Goal: Task Accomplishment & Management: Use online tool/utility

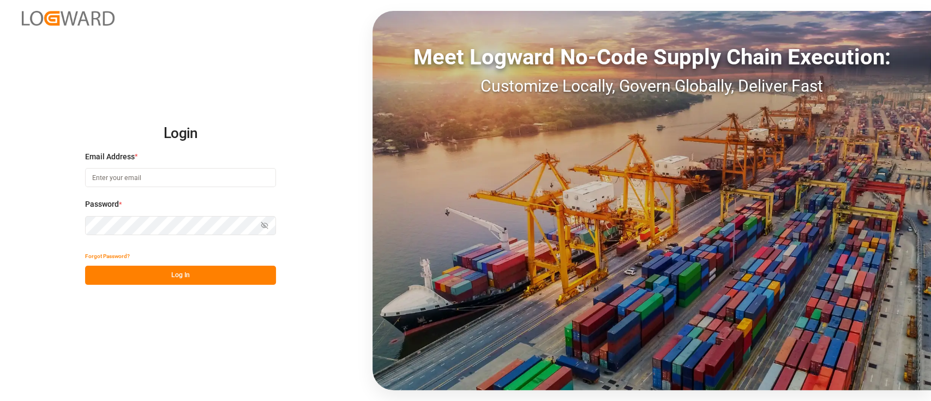
click at [208, 183] on input at bounding box center [180, 177] width 191 height 19
type input "siddartha.raichur@logward.com"
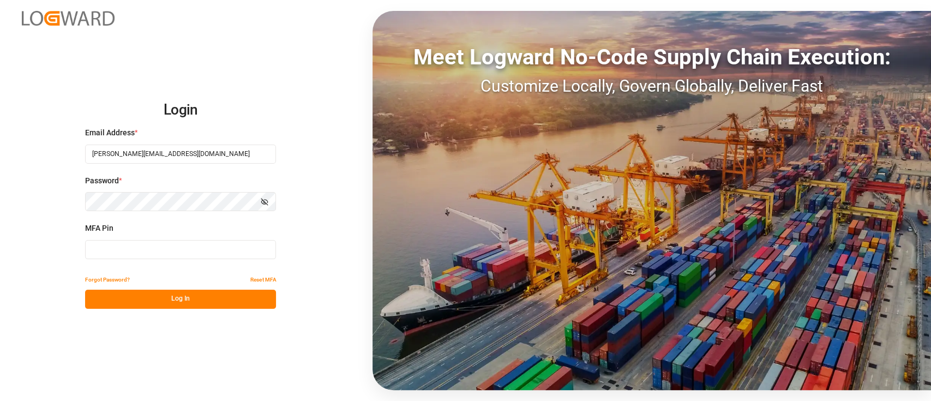
type input "721360"
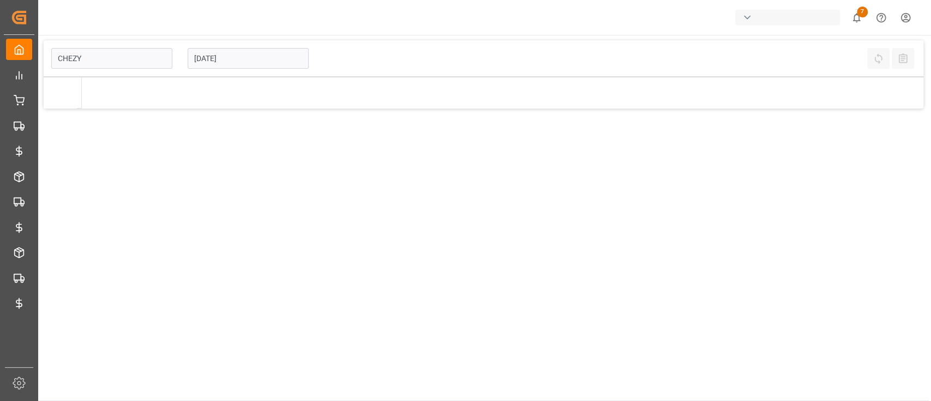
type input "Chezy Loading"
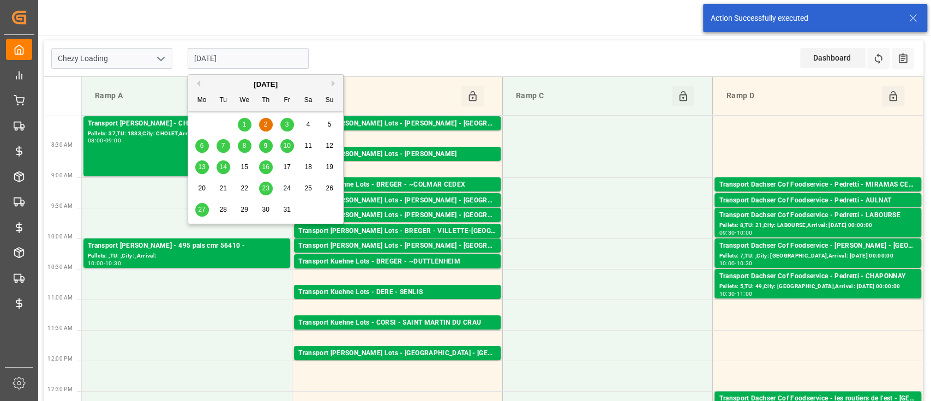
click at [250, 59] on input "[DATE]" at bounding box center [248, 58] width 121 height 21
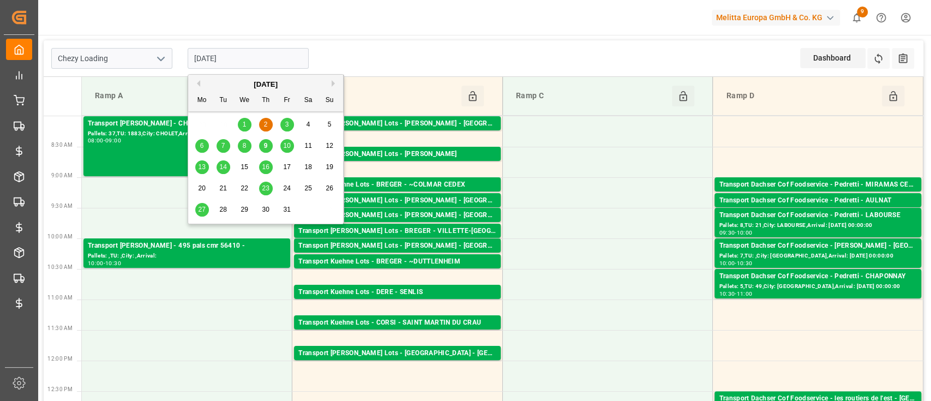
click at [199, 81] on button "Previous Month" at bounding box center [197, 83] width 7 height 7
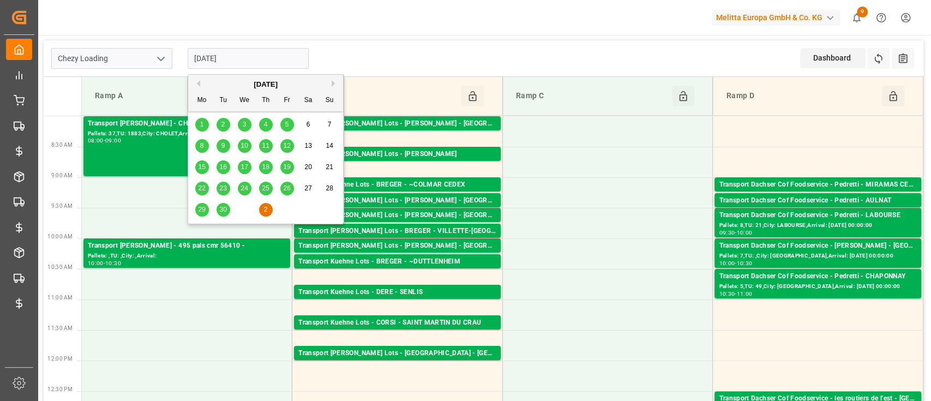
click at [217, 212] on div "30" at bounding box center [224, 210] width 14 height 13
type input "[DATE]"
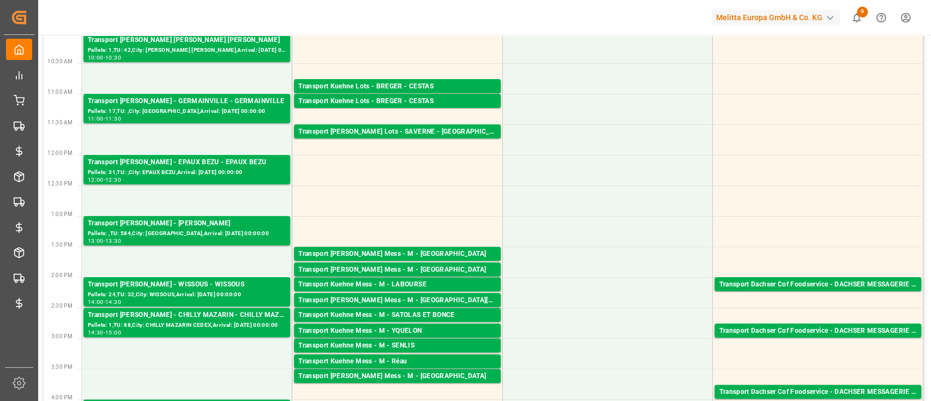
scroll to position [206, 0]
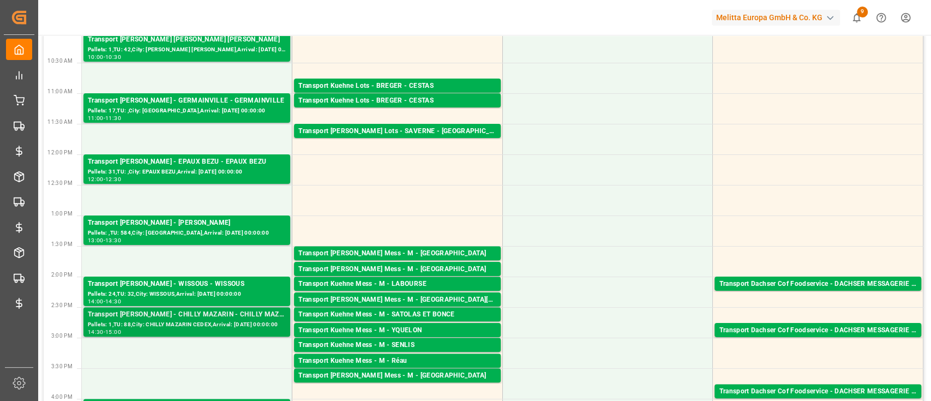
click at [119, 318] on div "Transport Delisle - CHILLY MAZARIN - CHILLY MAZARIN CEDEX" at bounding box center [187, 314] width 198 height 11
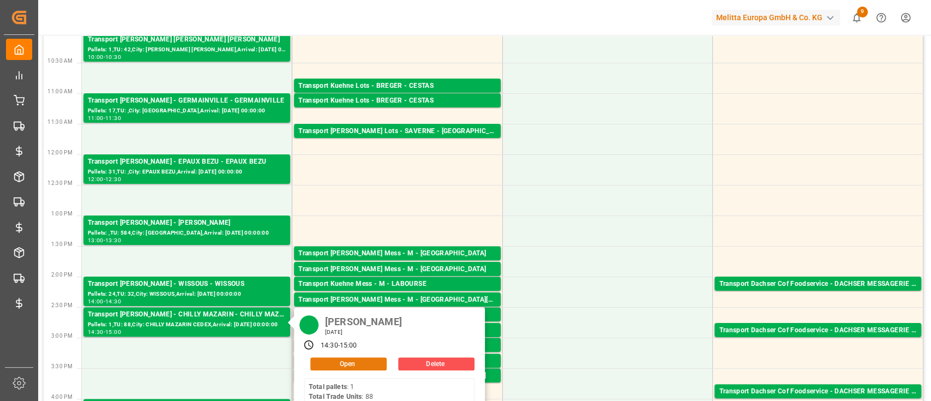
click at [367, 362] on button "Open" at bounding box center [348, 363] width 76 height 13
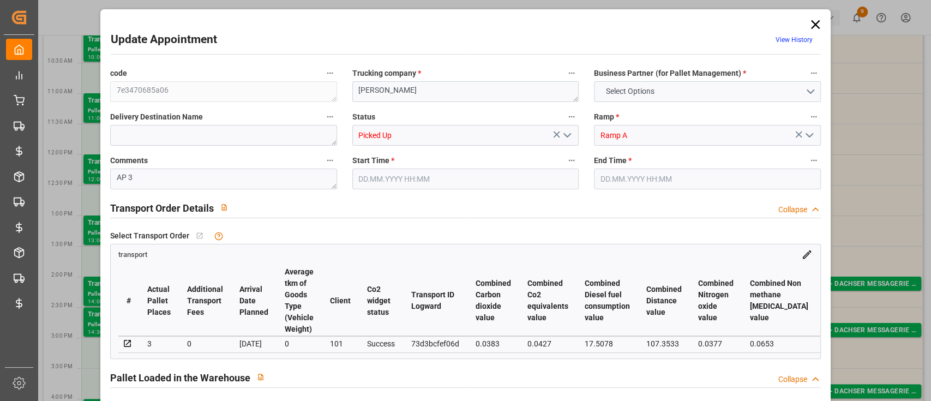
type input "3"
type input "138.36"
type input "0"
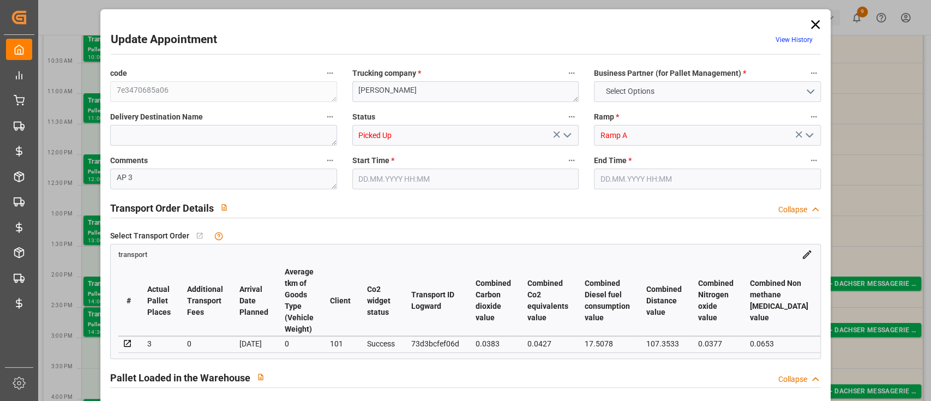
type input "0"
type input "133.6834"
type input "-4.6766"
type input "3"
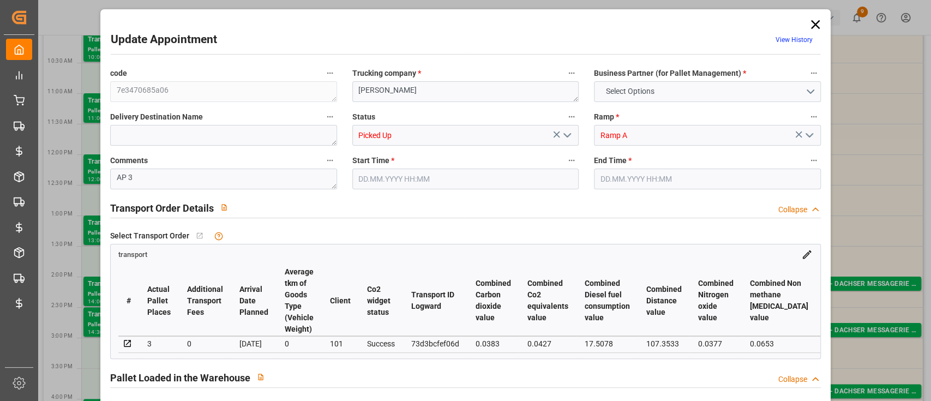
type input "583.008"
type input "784"
type input "2232.192"
type input "91"
type input "1"
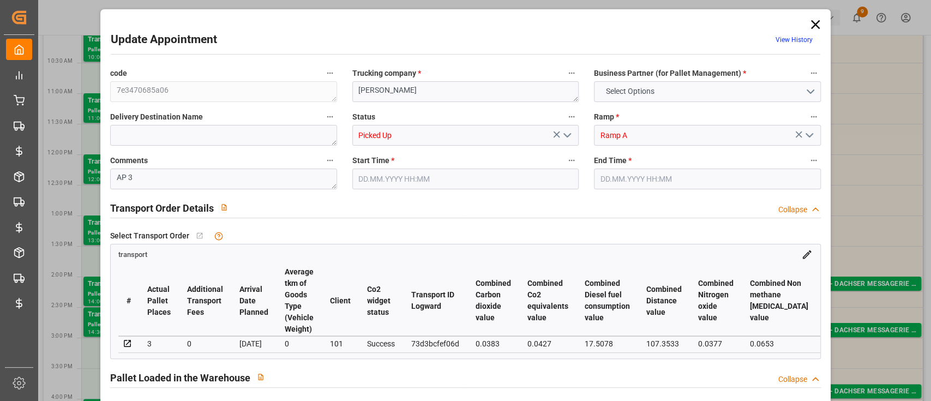
type input "88"
type input "3"
type input "101"
type input "692.64"
type input "0"
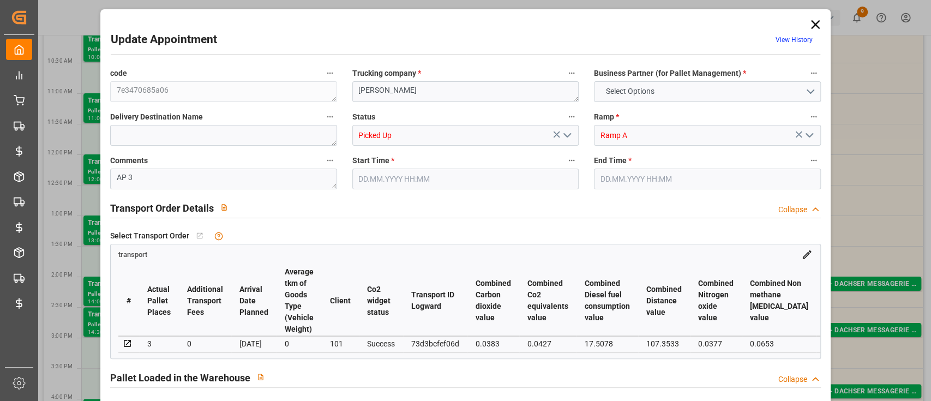
type input "4710.8598"
type input "0"
type input "21"
type input "35"
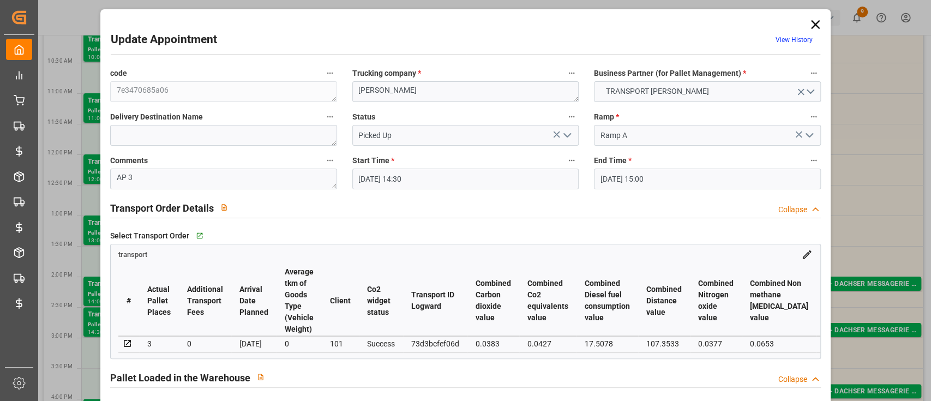
type input "[DATE] 14:30"
type input "[DATE] 15:00"
type input "[DATE] 12:52"
type input "[DATE] 11:44"
type input "[DATE]"
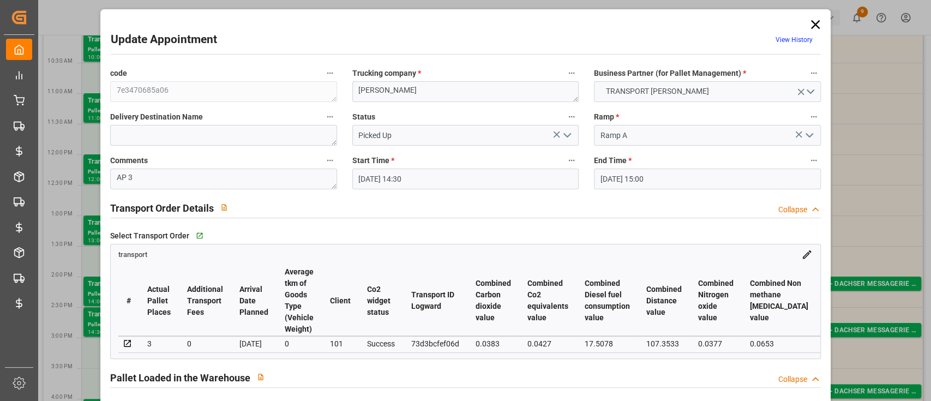
type input "[DATE]"
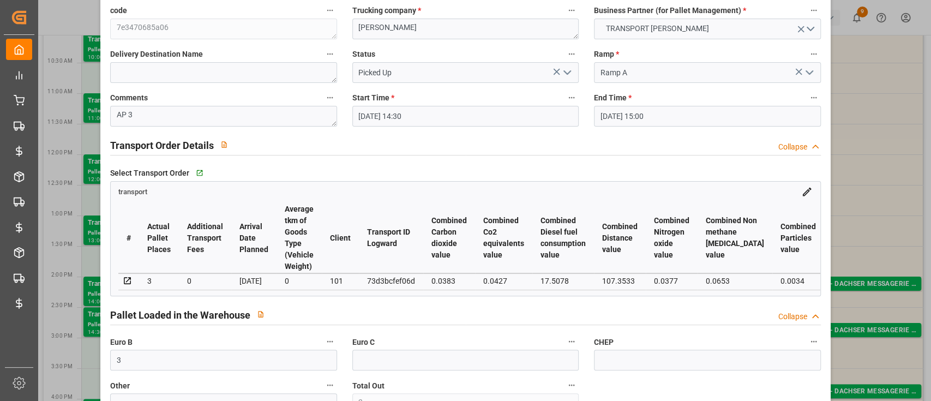
scroll to position [58, 0]
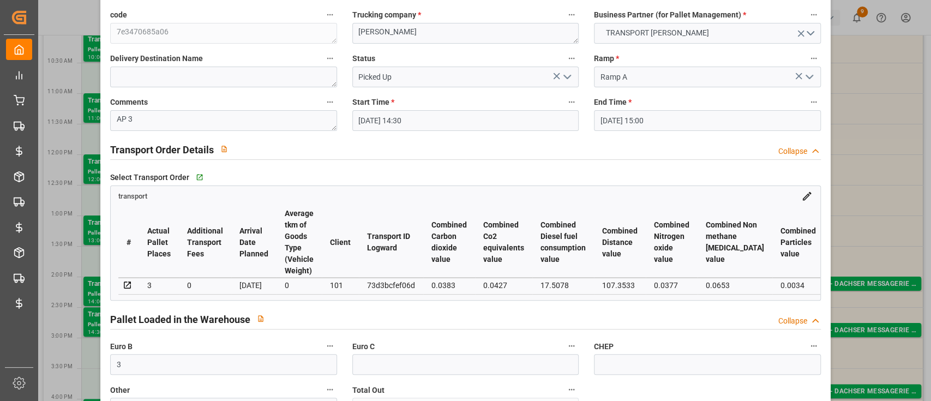
click at [400, 290] on div "73d3bcfef06d" at bounding box center [391, 285] width 48 height 13
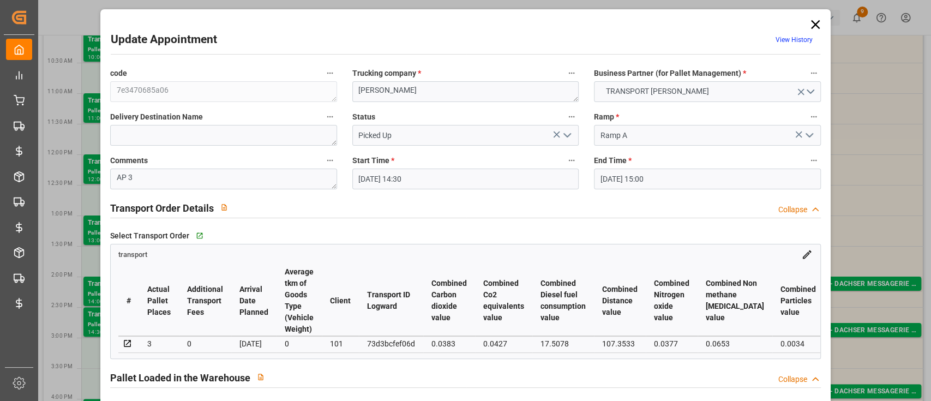
click at [813, 22] on icon at bounding box center [815, 24] width 9 height 9
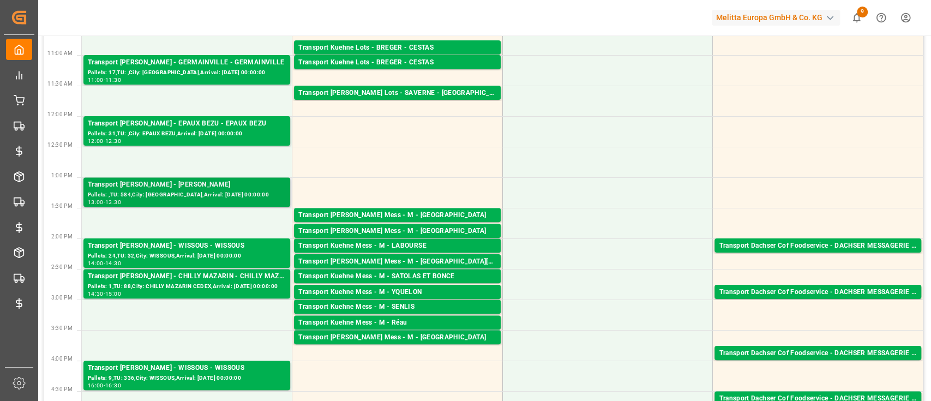
scroll to position [248, 0]
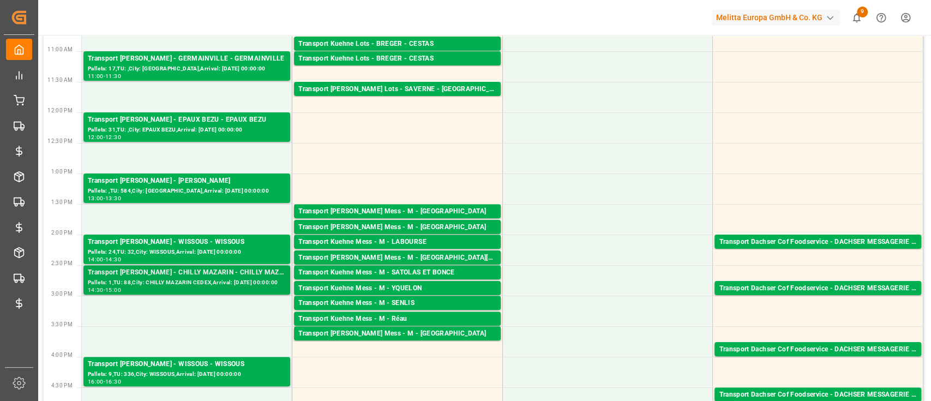
click at [149, 277] on div "Transport [PERSON_NAME] - CHILLY MAZARIN - CHILLY MAZARIN CEDEX" at bounding box center [187, 272] width 198 height 11
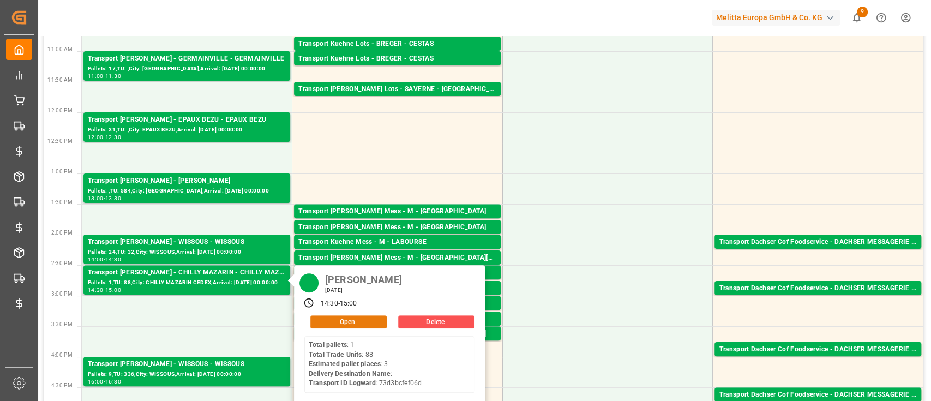
click at [351, 318] on button "Open" at bounding box center [348, 321] width 76 height 13
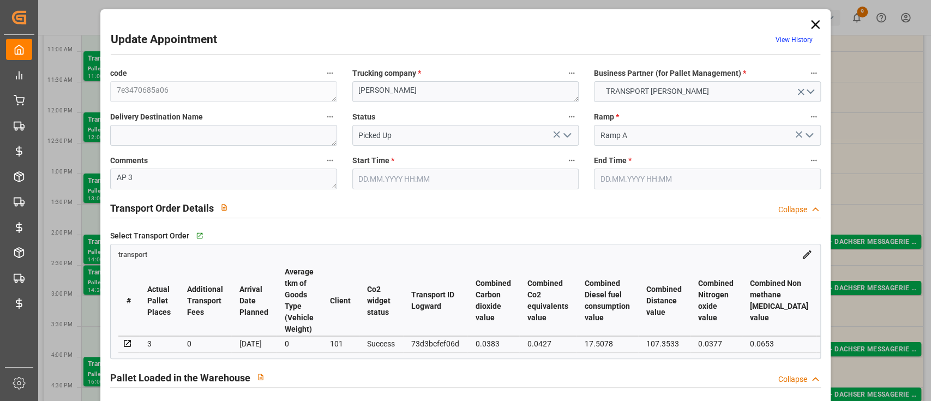
type input "[DATE] 14:30"
type input "[DATE] 15:00"
type input "[DATE] 12:52"
type input "[DATE] 11:44"
type input "[DATE]"
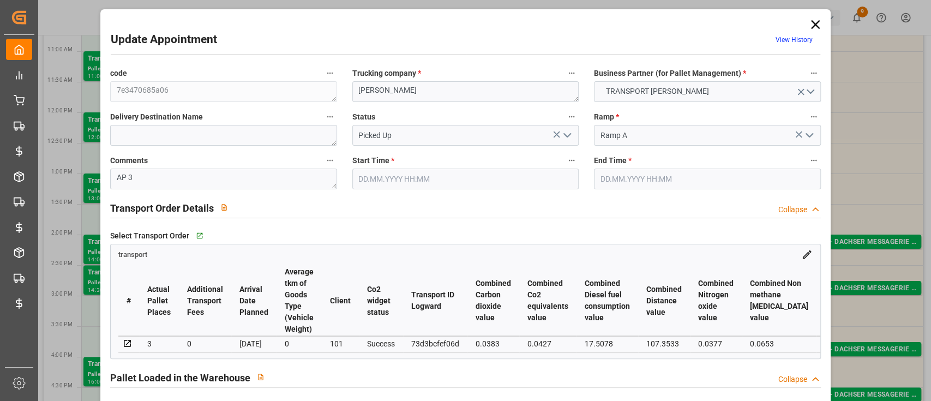
type input "[DATE]"
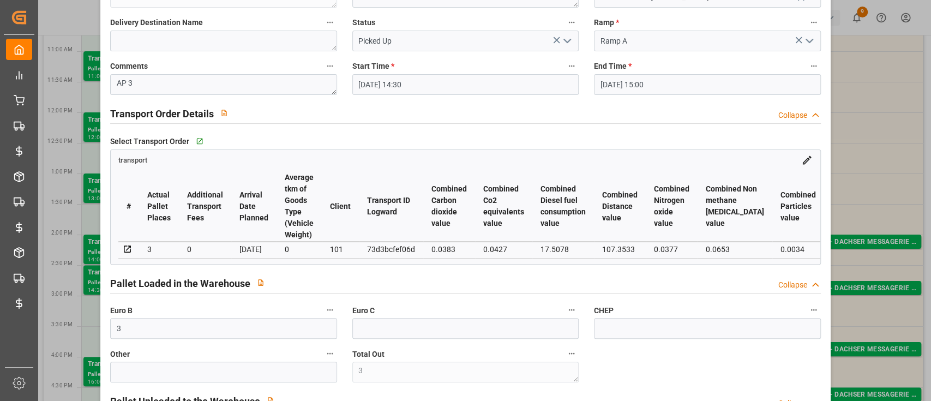
scroll to position [0, 0]
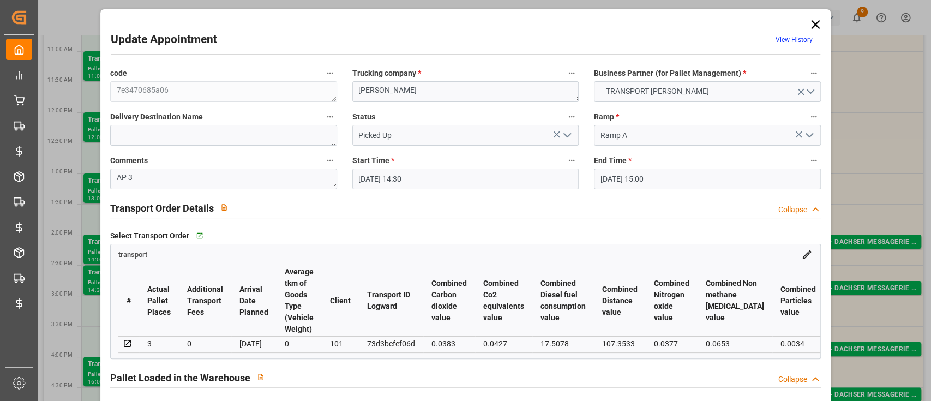
click at [566, 140] on icon "open menu" at bounding box center [567, 135] width 13 height 13
drag, startPoint x: 655, startPoint y: 201, endPoint x: 617, endPoint y: 205, distance: 38.4
click at [617, 205] on div "Transport Order Details Collapse" at bounding box center [465, 207] width 711 height 21
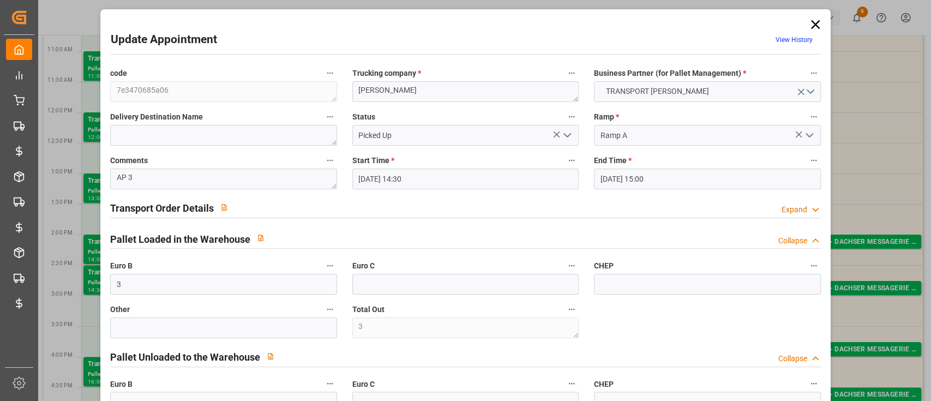
click at [617, 205] on div "Transport Order Details Expand" at bounding box center [465, 207] width 711 height 21
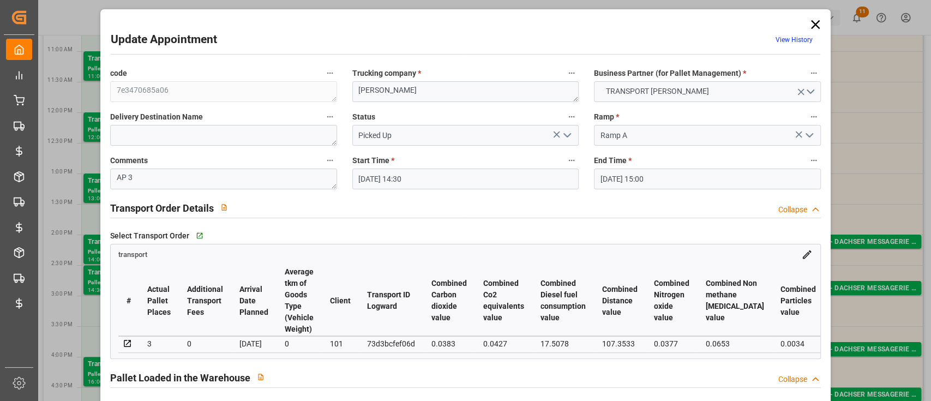
click at [566, 137] on icon "open menu" at bounding box center [567, 135] width 13 height 13
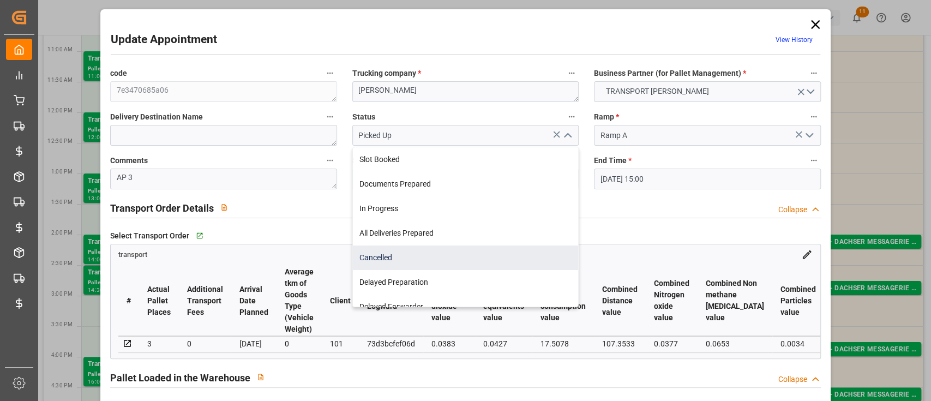
scroll to position [37, 0]
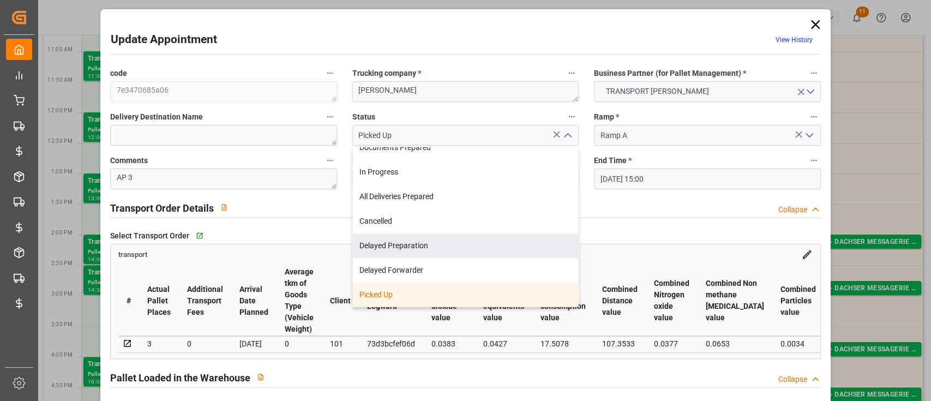
click at [639, 212] on div "Transport Order Details Collapse" at bounding box center [465, 207] width 711 height 21
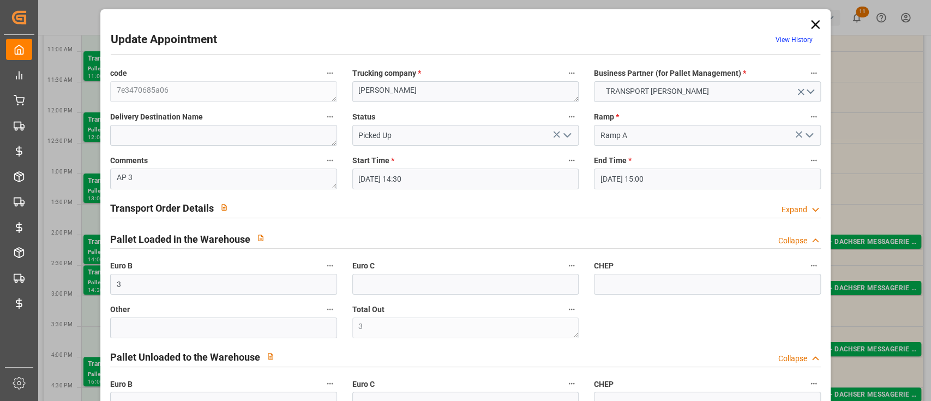
click at [639, 212] on div "Transport Order Details Expand" at bounding box center [465, 207] width 711 height 21
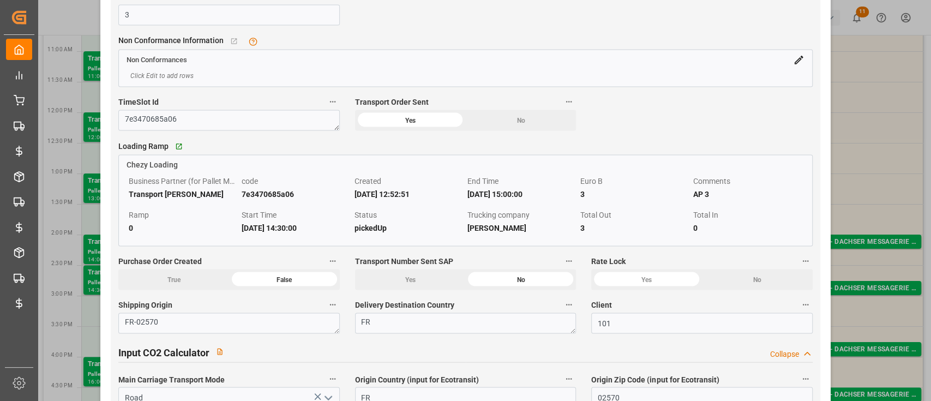
scroll to position [1316, 0]
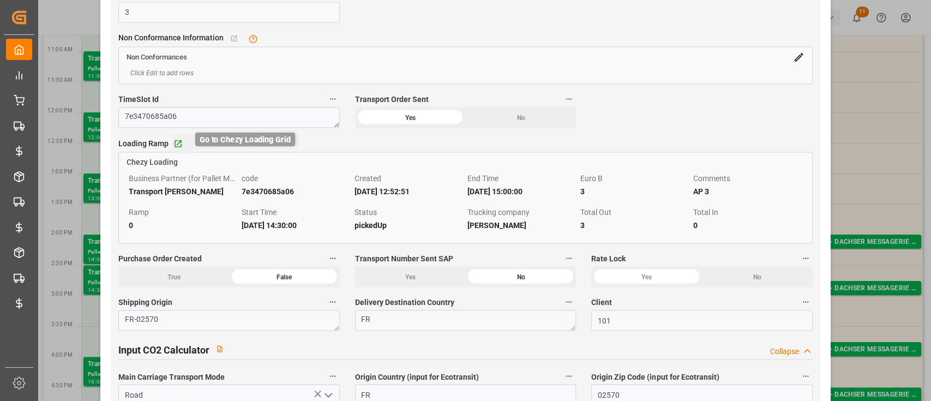
click at [177, 147] on icon "button" at bounding box center [177, 143] width 9 height 9
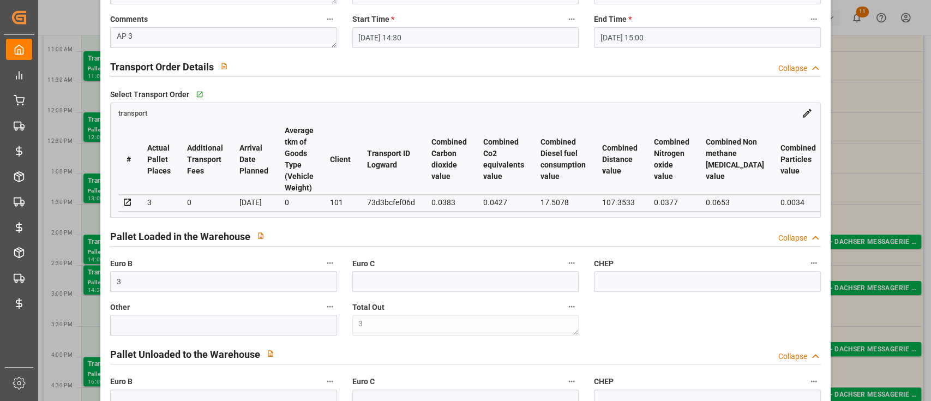
scroll to position [131, 0]
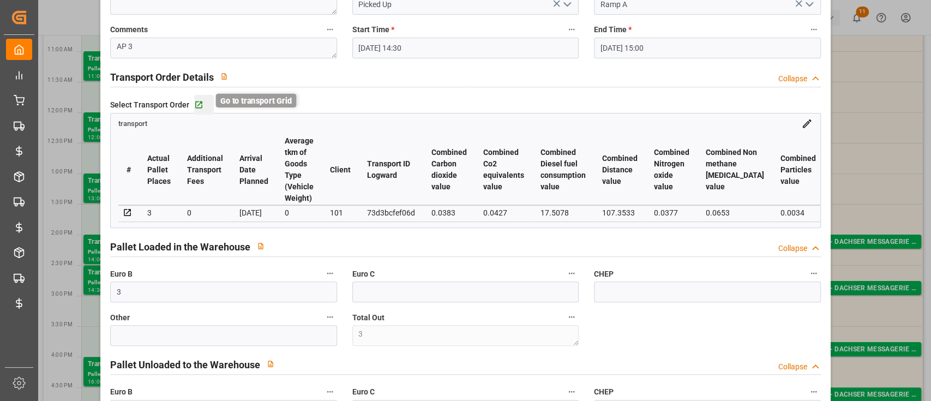
click at [199, 103] on icon "button" at bounding box center [198, 104] width 9 height 9
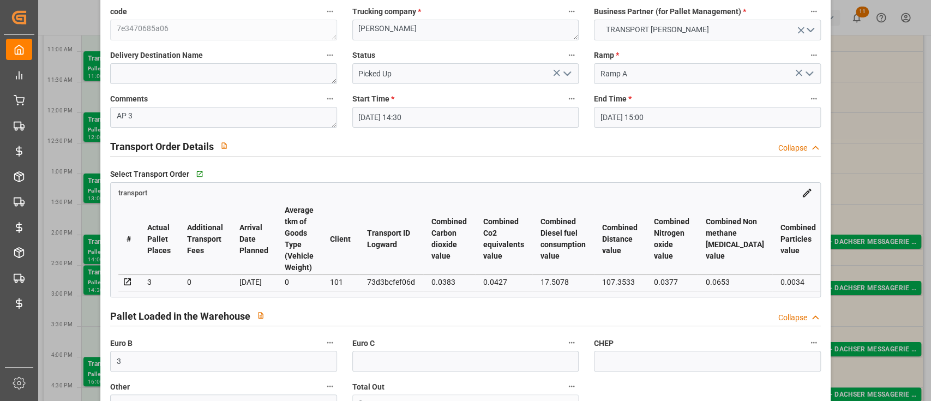
scroll to position [0, 0]
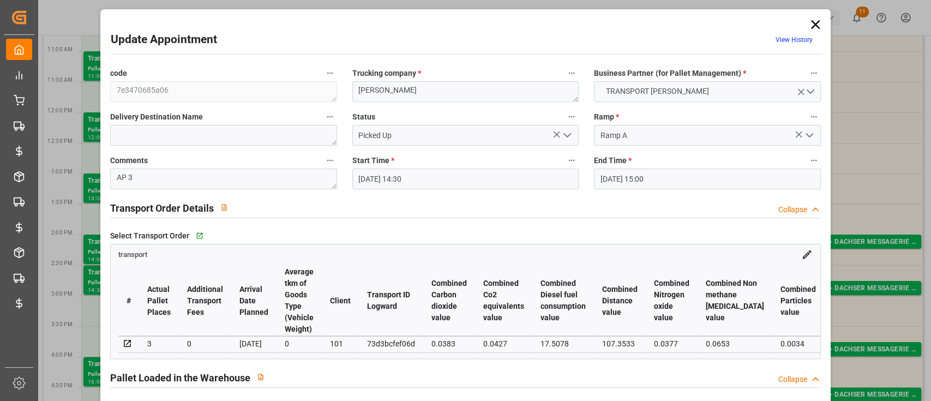
click at [565, 136] on polyline "open menu" at bounding box center [567, 135] width 7 height 3
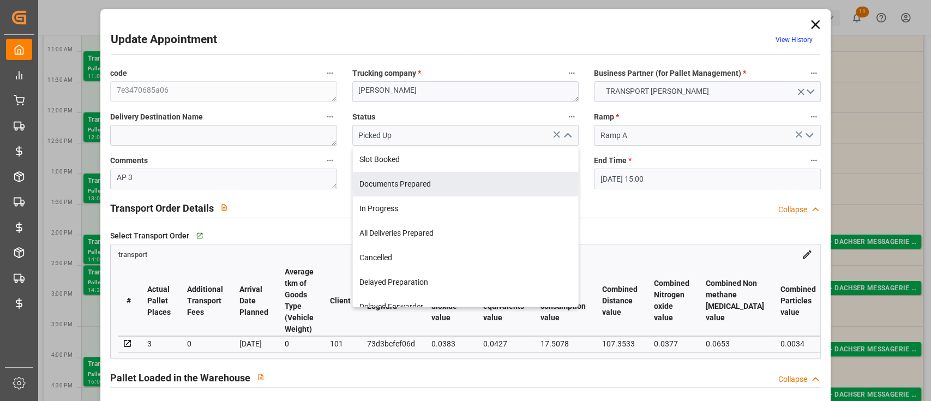
click at [664, 205] on div "Transport Order Details Collapse" at bounding box center [465, 207] width 711 height 21
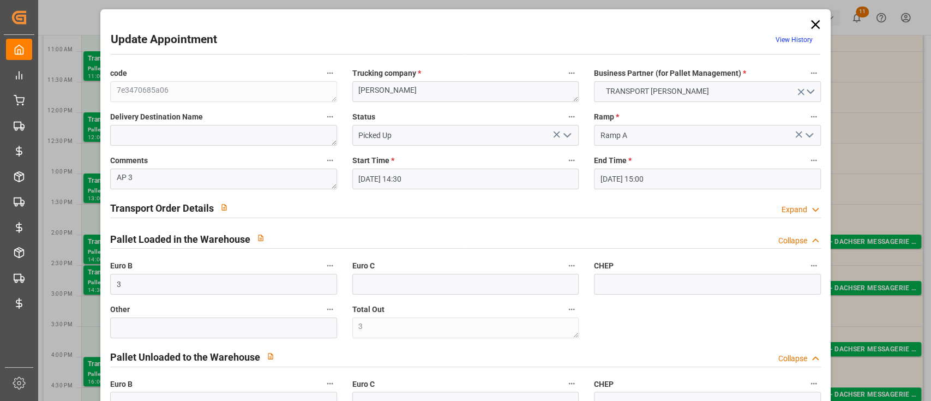
click at [664, 205] on div "Transport Order Details Expand" at bounding box center [465, 207] width 711 height 21
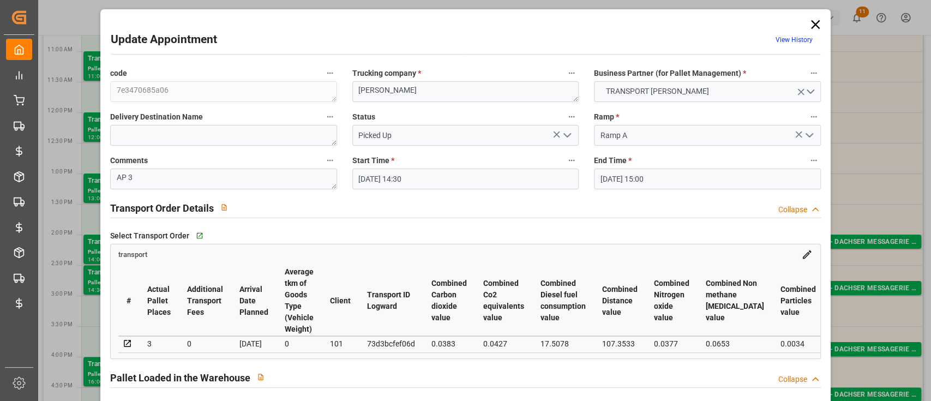
click at [664, 205] on div "Transport Order Details Collapse" at bounding box center [465, 207] width 711 height 21
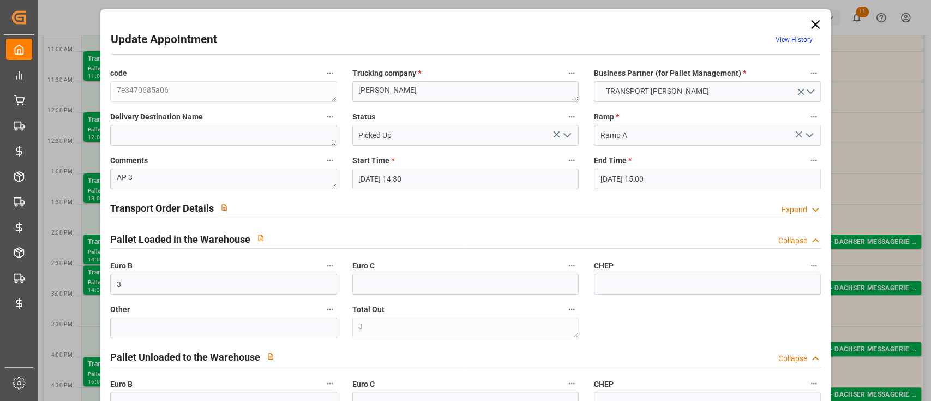
click at [479, 205] on div "Transport Order Details Expand" at bounding box center [465, 207] width 711 height 21
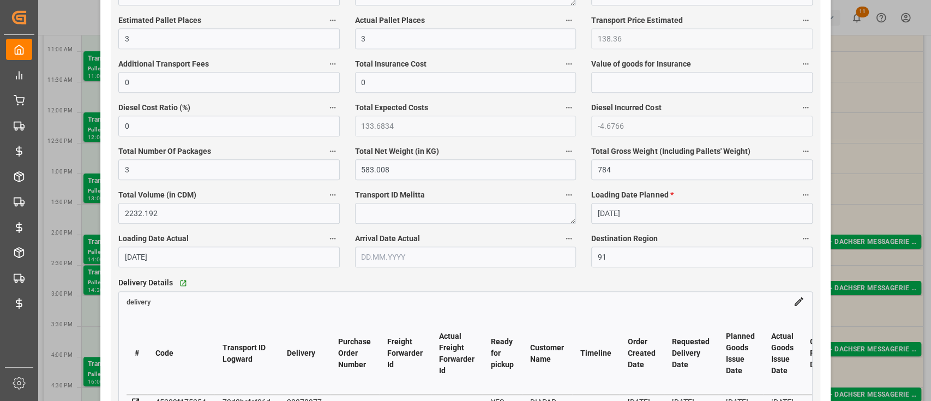
scroll to position [688, 0]
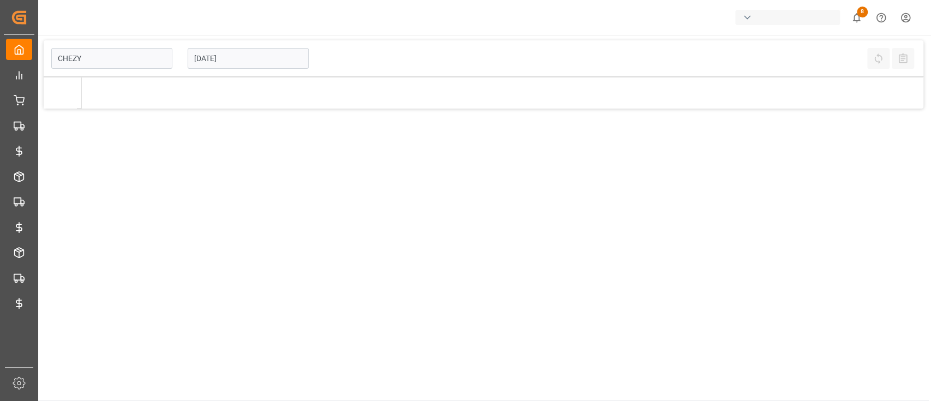
type input "Chezy Loading"
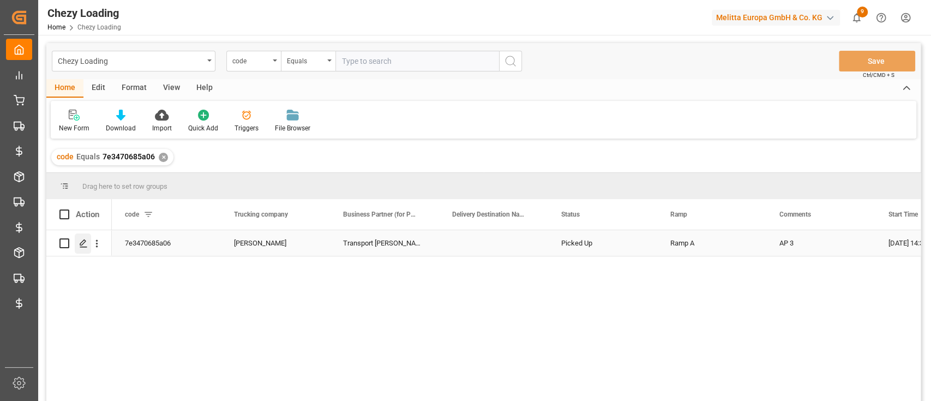
click at [82, 240] on icon "Press SPACE to select this row." at bounding box center [83, 243] width 9 height 9
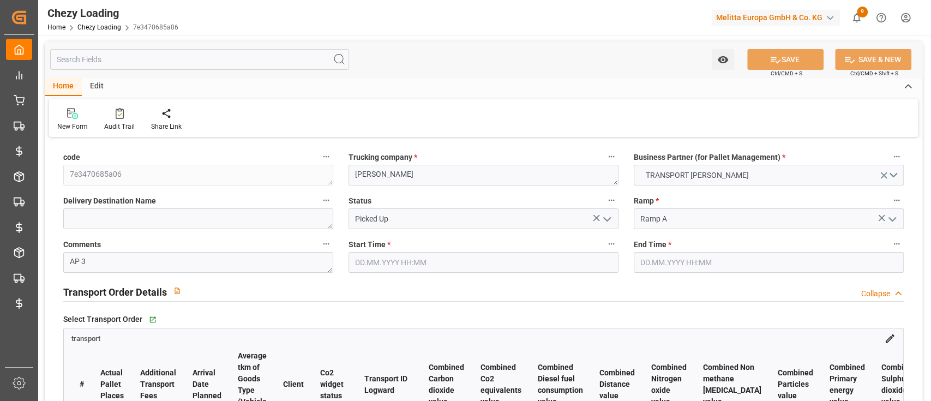
type input "[DATE] 14:30"
type input "[DATE] 15:00"
type input "[DATE] 12:52"
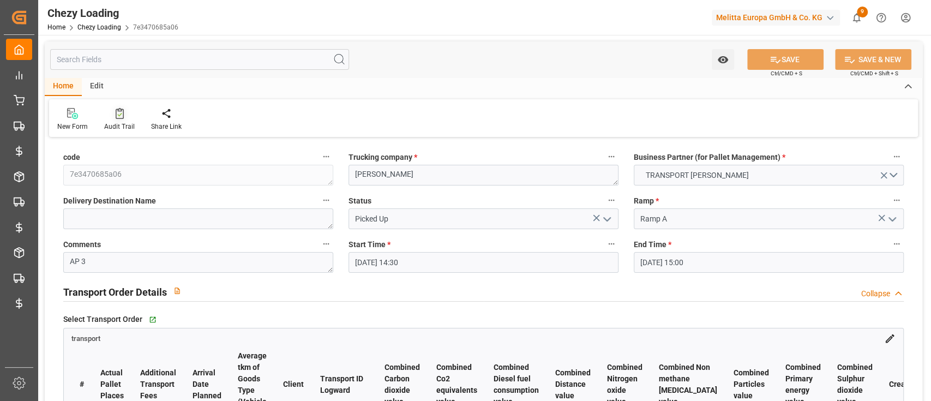
click at [116, 116] on icon at bounding box center [120, 113] width 8 height 11
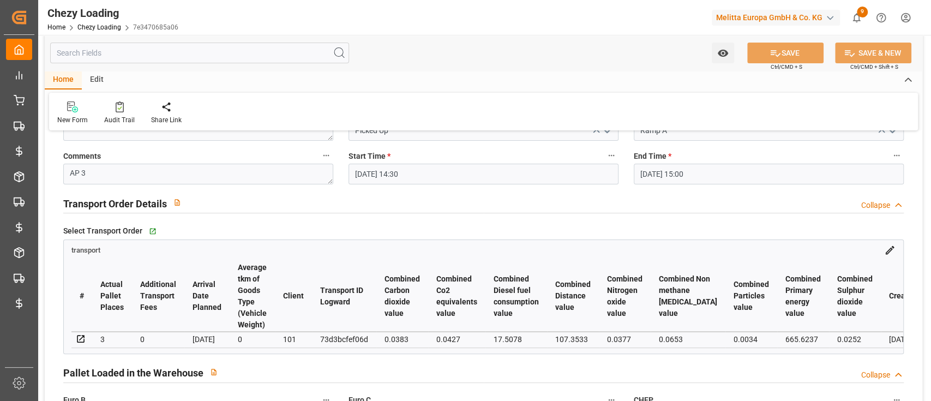
scroll to position [163, 0]
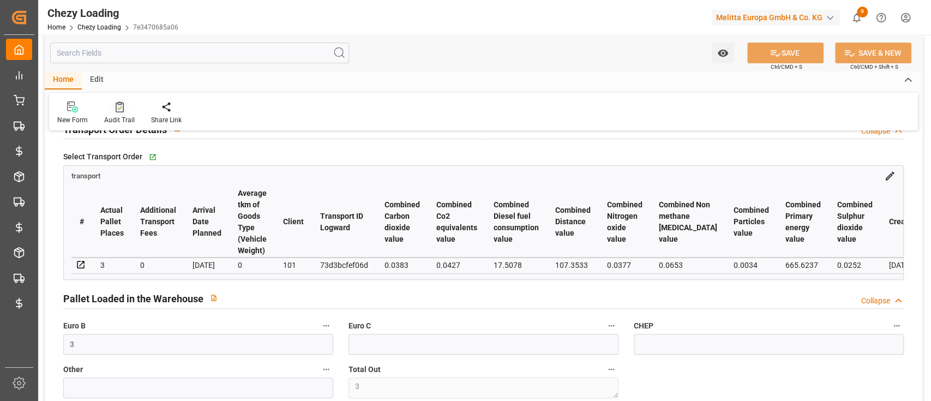
click at [120, 111] on icon at bounding box center [120, 106] width 8 height 11
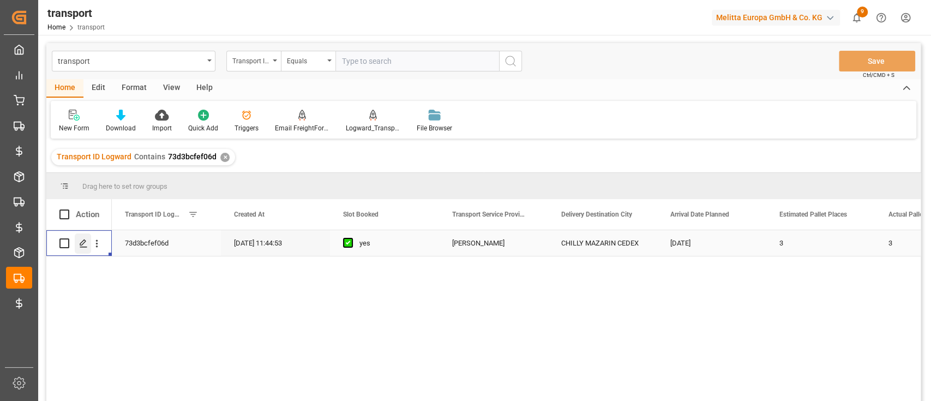
click at [81, 242] on polygon "Press SPACE to select this row." at bounding box center [82, 242] width 5 height 5
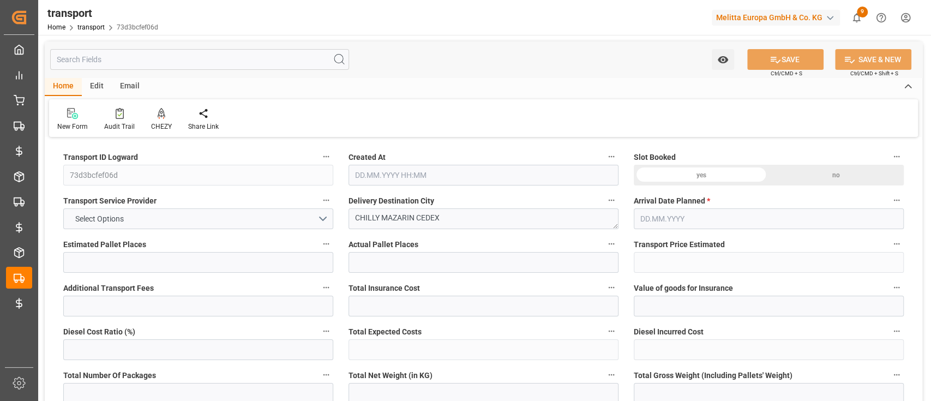
type input "3"
type input "138.36"
type input "0"
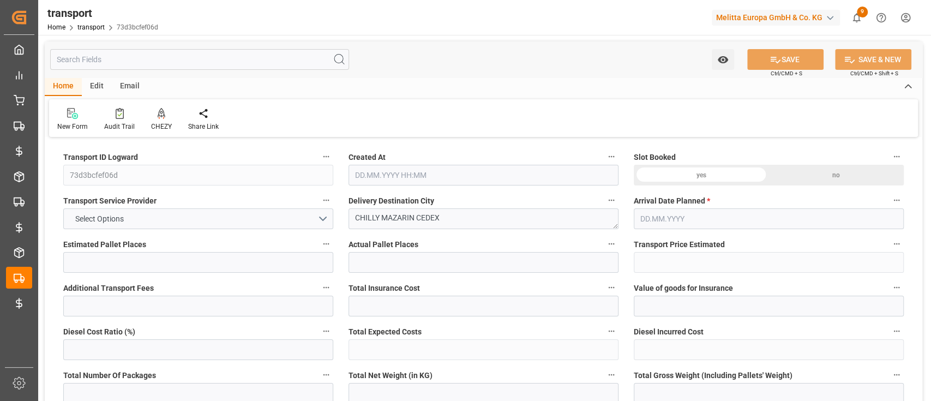
type input "0"
type input "133.6834"
type input "-4.6766"
type input "3"
type input "583.008"
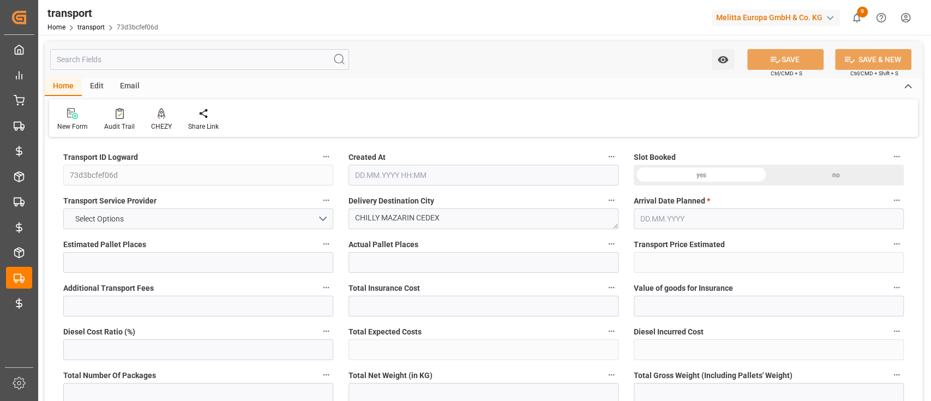
type input "784"
type input "2232.192"
type input "91"
type input "1"
type input "88"
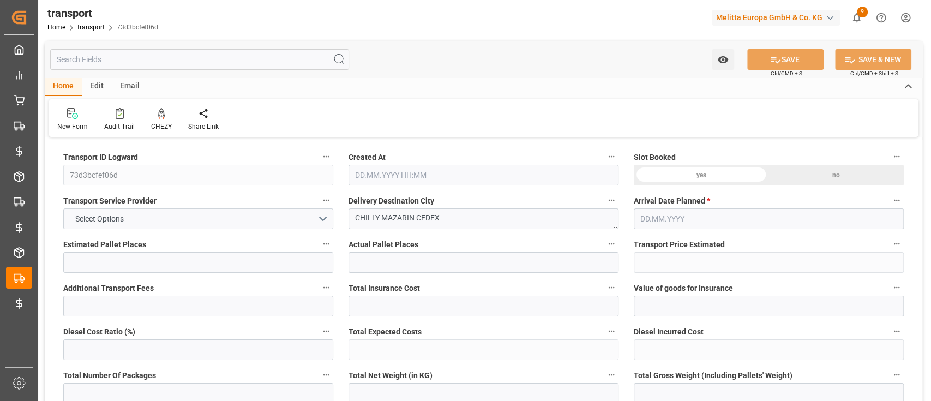
type input "3"
type input "101"
type input "692.64"
type input "0"
type input "4710.8598"
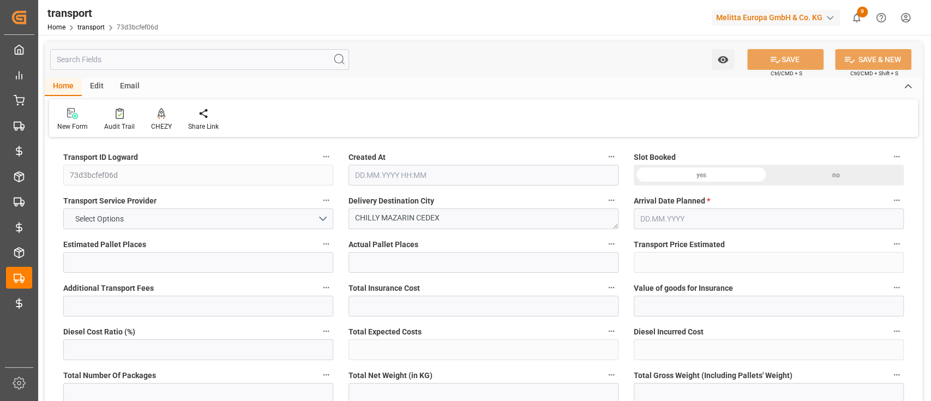
type input "0"
type input "21"
type input "35"
type input "[DATE] 11:44"
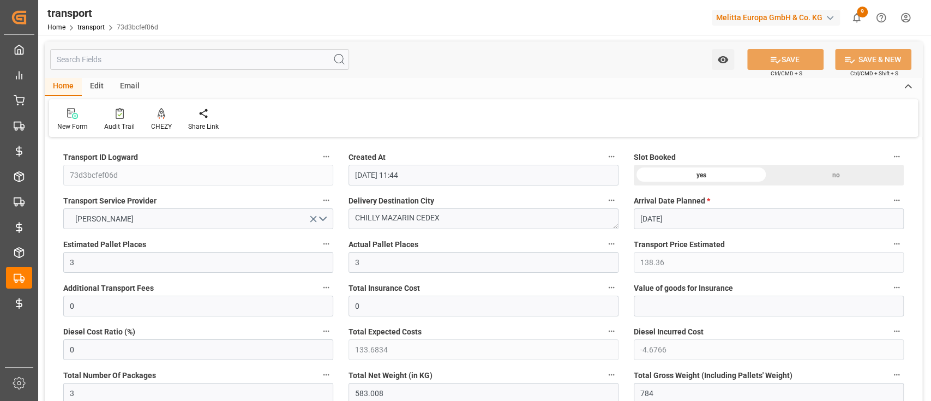
type input "[DATE]"
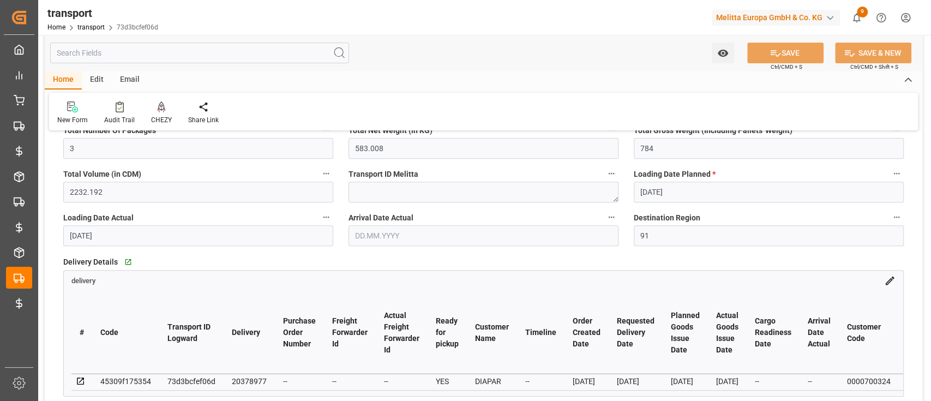
scroll to position [246, 0]
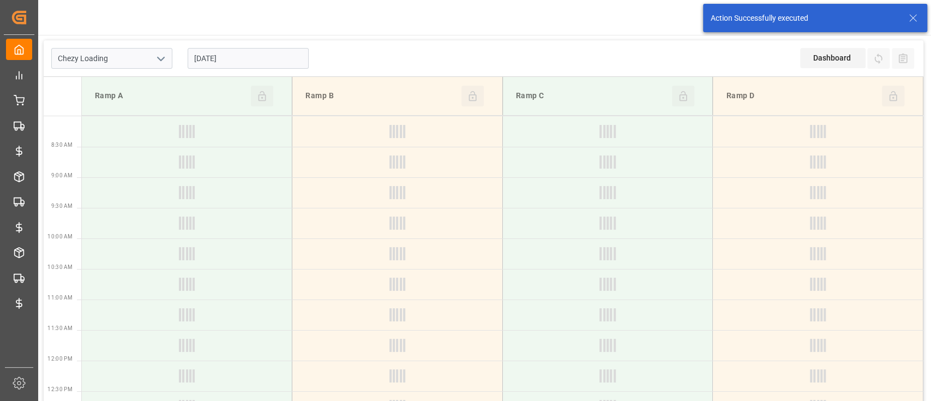
type input "Chezy Loading"
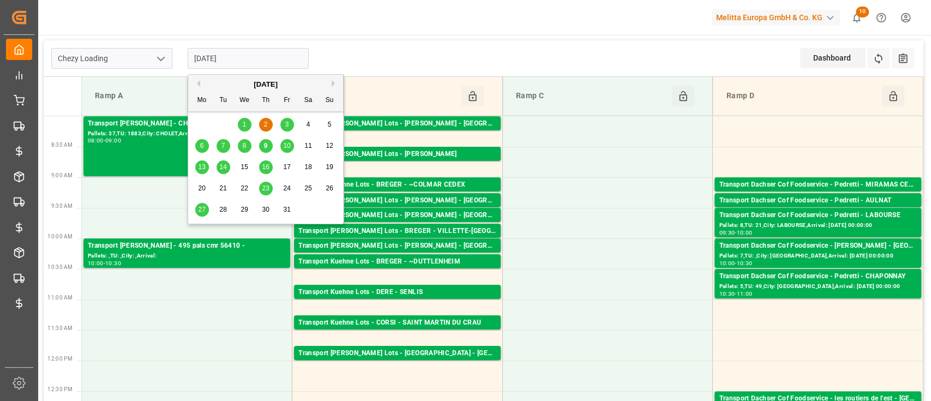
click at [258, 51] on input "[DATE]" at bounding box center [248, 58] width 121 height 21
click at [199, 85] on button "Previous Month" at bounding box center [197, 83] width 7 height 7
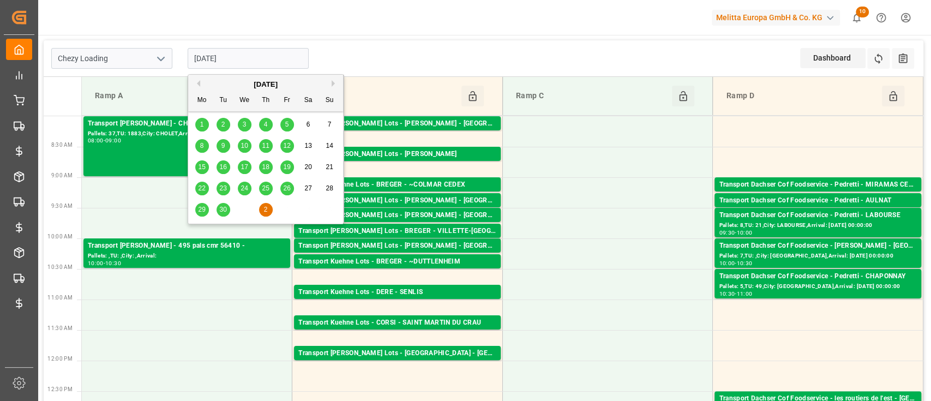
click at [220, 215] on div "30" at bounding box center [224, 210] width 14 height 13
type input "[DATE]"
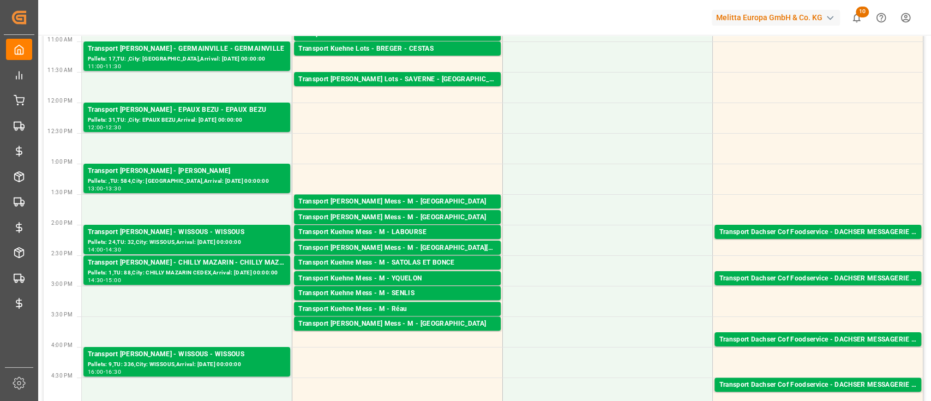
scroll to position [259, 0]
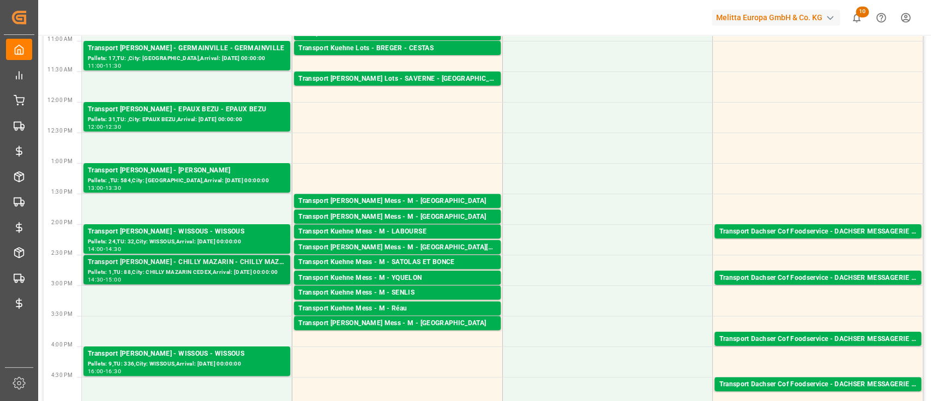
click at [149, 270] on div "Pallets: 1,TU: 88,City: CHILLY MAZARIN CEDEX,Arrival: [DATE] 00:00:00" at bounding box center [187, 272] width 198 height 9
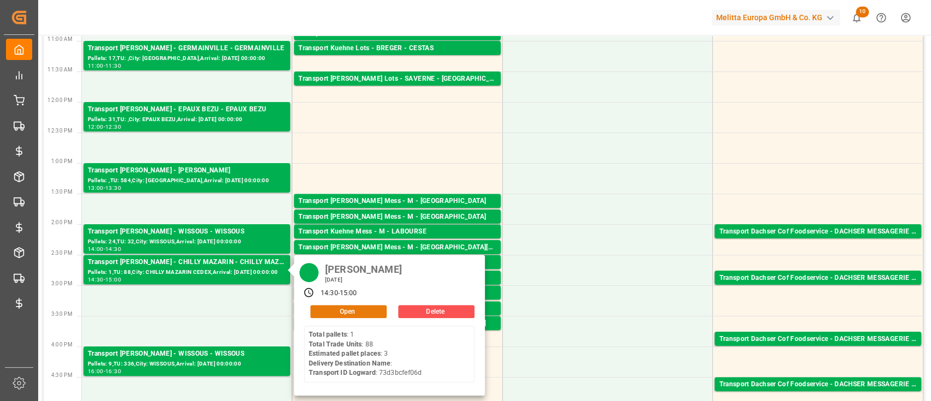
click at [320, 312] on button "Open" at bounding box center [348, 311] width 76 height 13
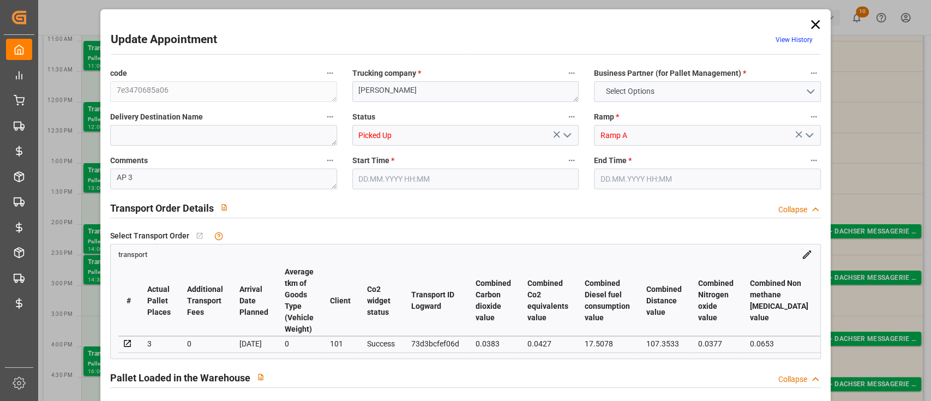
type input "3"
type input "138.36"
type input "0"
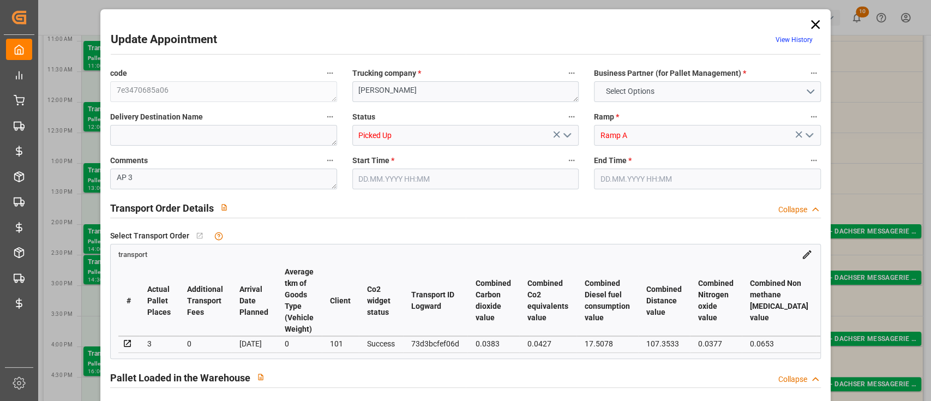
type input "0"
type input "133.6834"
type input "-4.6766"
type input "3"
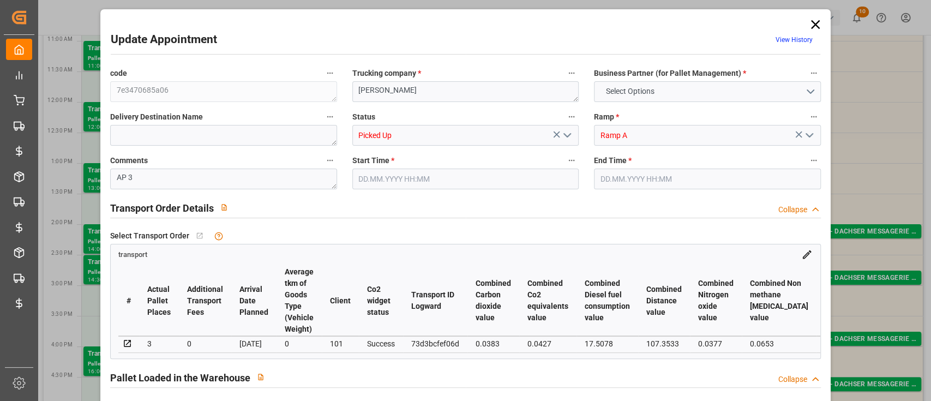
type input "583.008"
type input "784"
type input "2232.192"
type input "91"
type input "1"
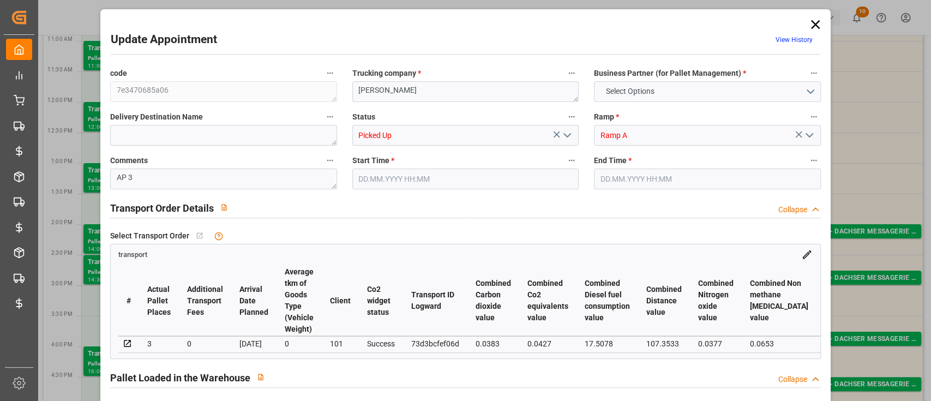
type input "88"
type input "3"
type input "101"
type input "692.64"
type input "0"
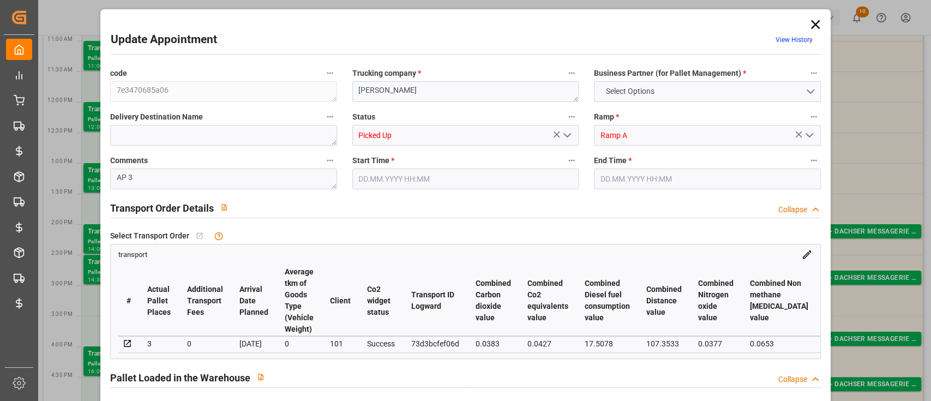
type input "4710.8598"
type input "0"
type input "21"
type input "35"
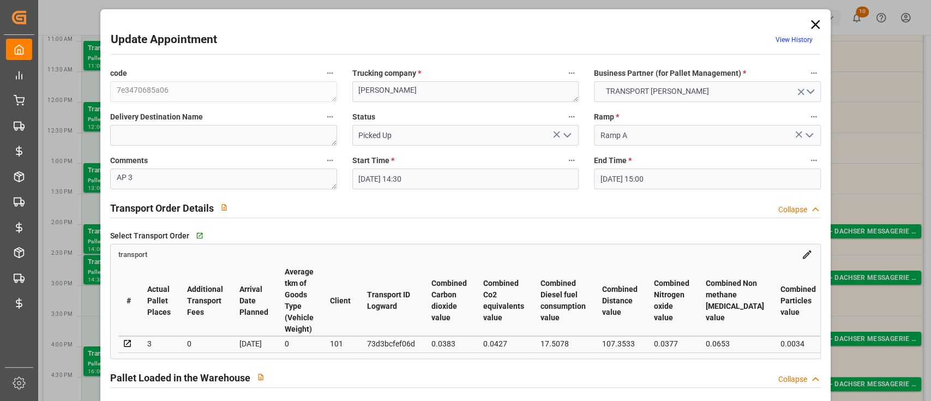
type input "[DATE] 14:30"
type input "[DATE] 15:00"
type input "[DATE] 12:52"
type input "[DATE] 11:44"
type input "[DATE]"
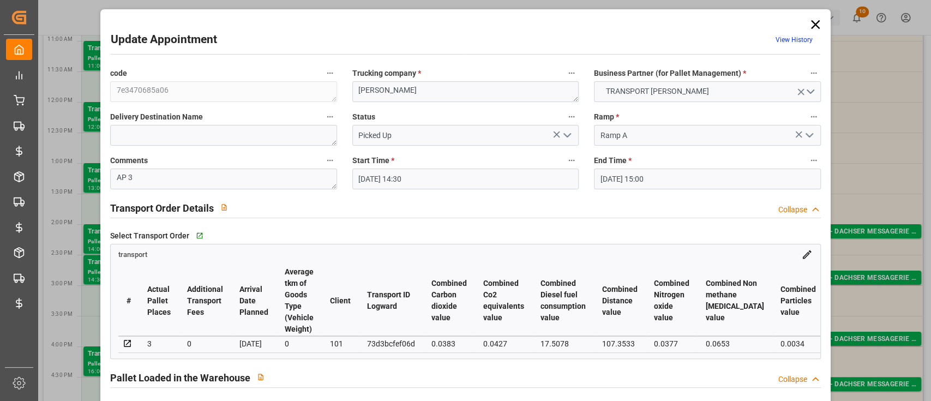
type input "[DATE]"
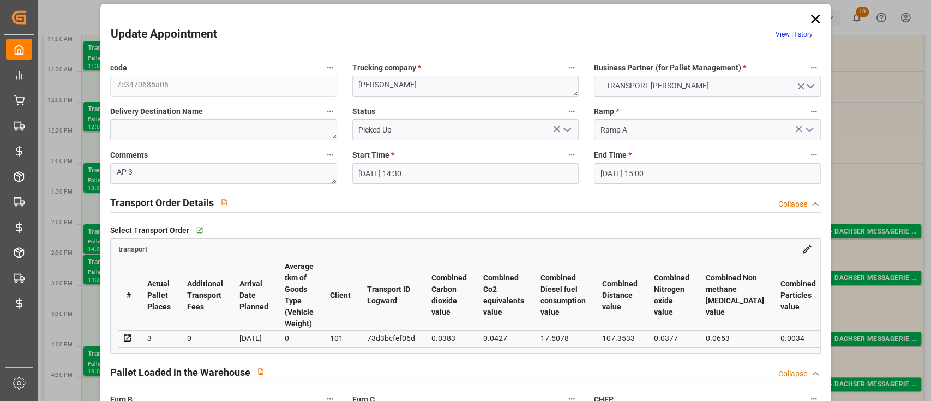
scroll to position [0, 0]
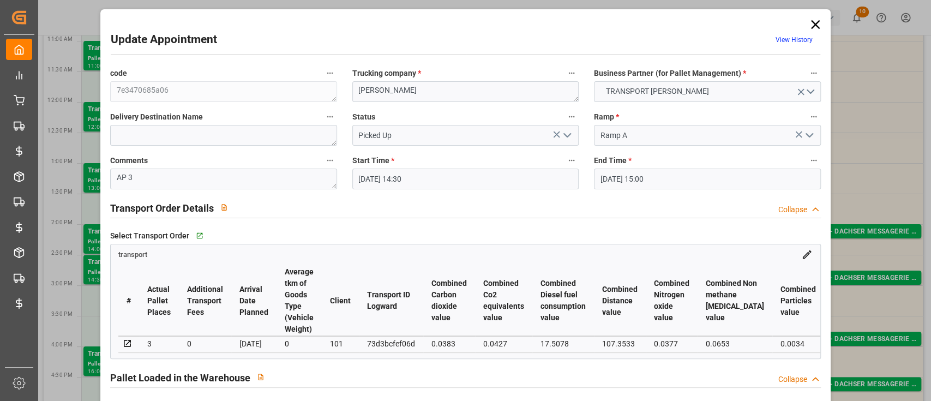
click at [815, 23] on icon at bounding box center [815, 24] width 15 height 15
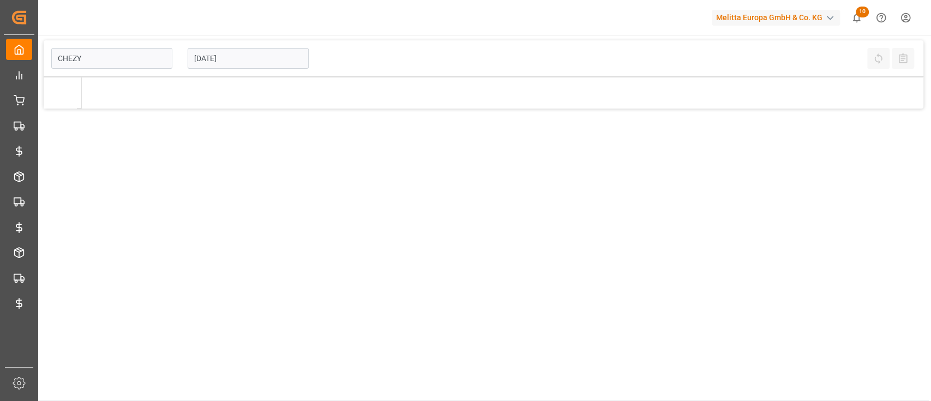
type input "Chezy Loading"
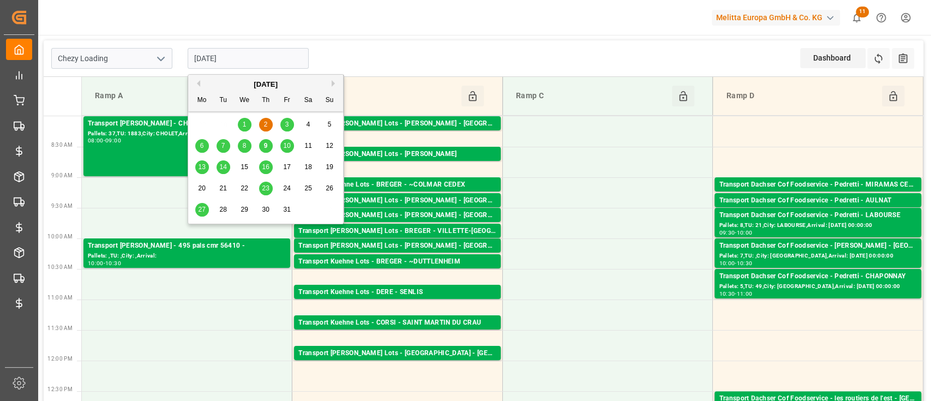
click at [251, 57] on input "[DATE]" at bounding box center [248, 58] width 121 height 21
click at [200, 83] on button "Previous Month" at bounding box center [197, 83] width 7 height 7
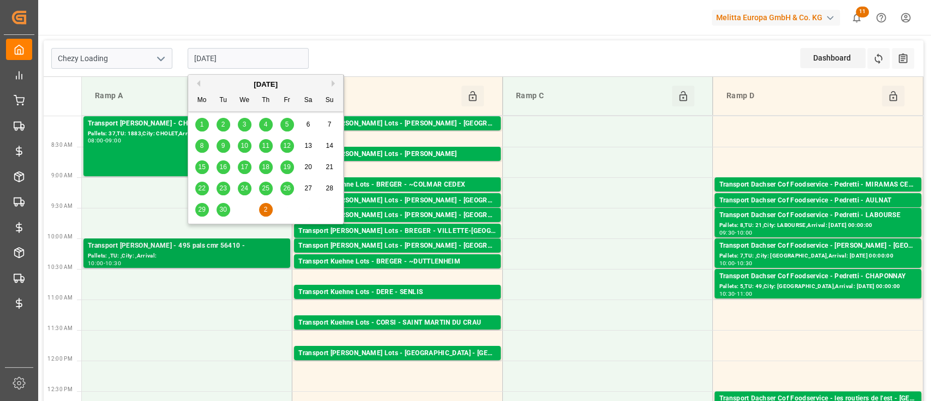
click at [216, 252] on div "Pallets: ,TU: ,City: ,Arrival:" at bounding box center [187, 256] width 198 height 9
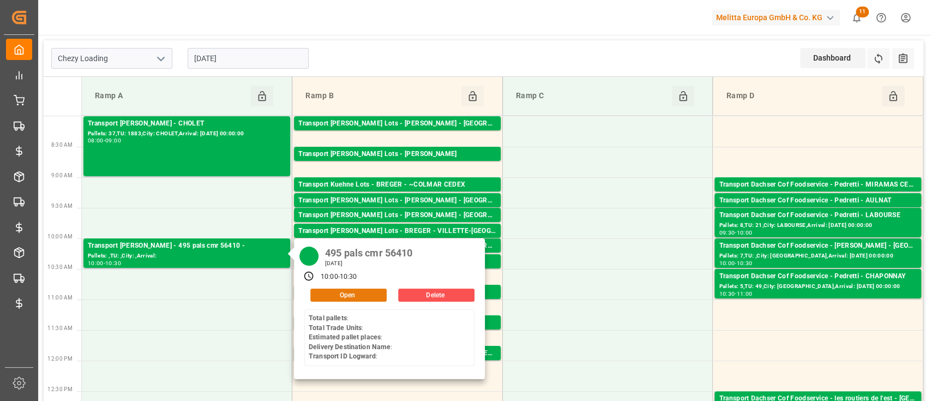
click at [358, 292] on button "Open" at bounding box center [348, 295] width 76 height 13
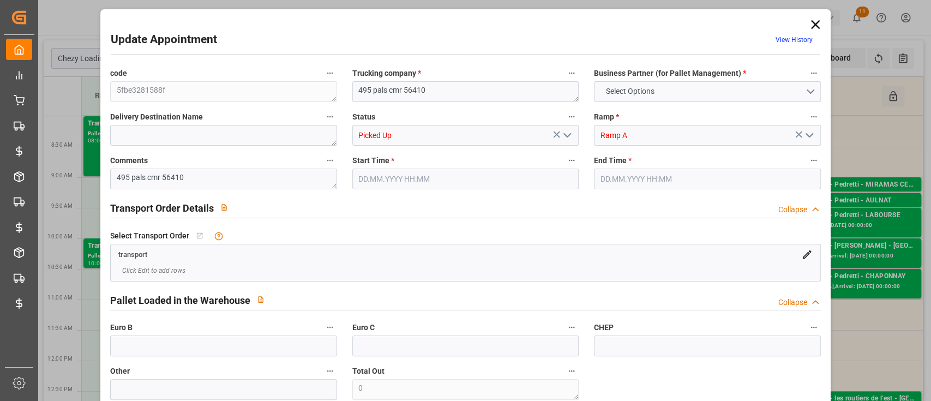
type input "0"
type input "495"
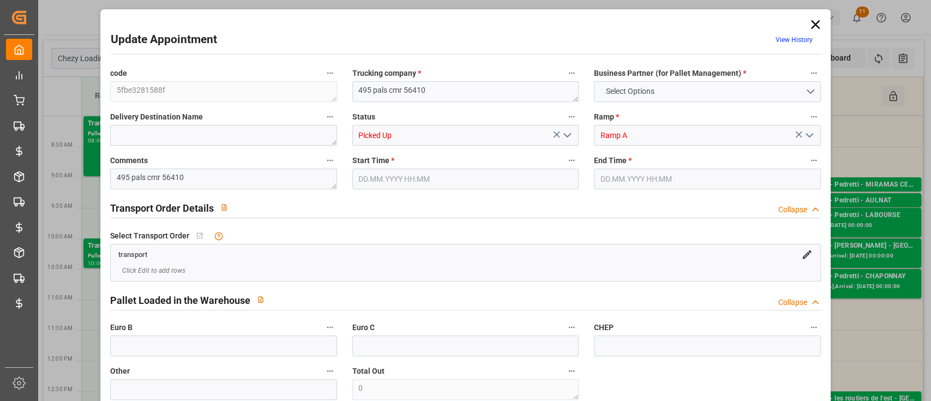
type input "0"
type input "[DATE] 10:00"
type input "[DATE] 10:30"
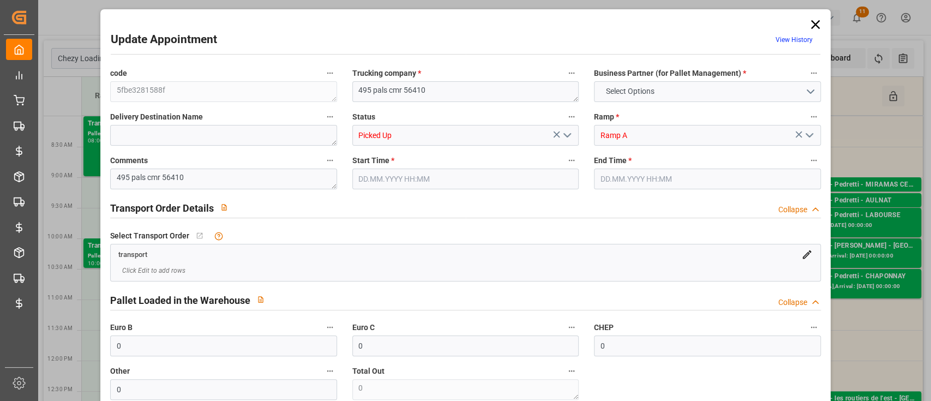
type input "[DATE] 14:06"
click at [811, 26] on icon at bounding box center [815, 24] width 9 height 9
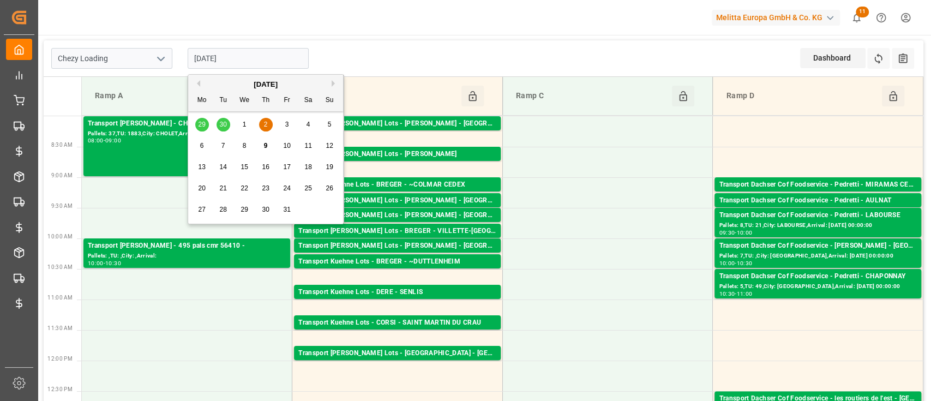
click at [241, 54] on input "[DATE]" at bounding box center [248, 58] width 121 height 21
click at [221, 121] on div "29 30 1 2 3 4 5" at bounding box center [265, 124] width 149 height 21
click at [222, 124] on div "29 30 1 2 3 4 5" at bounding box center [265, 124] width 149 height 21
click at [273, 130] on div "29 30 1 2 3 4 5" at bounding box center [265, 124] width 149 height 21
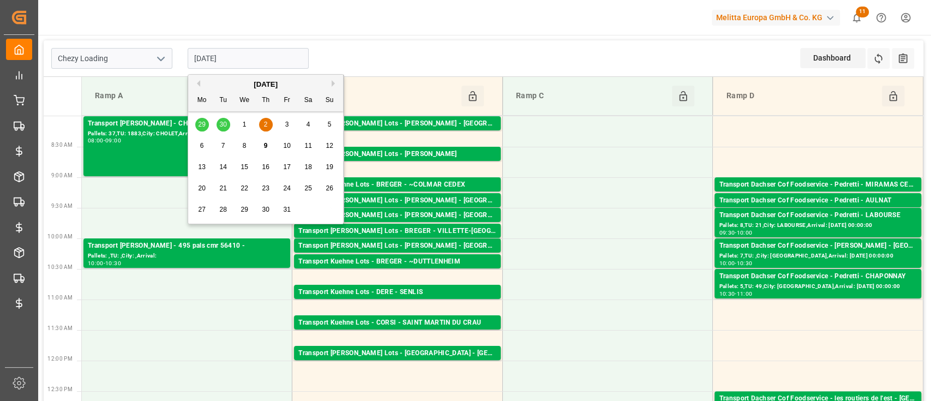
click at [263, 182] on div "23" at bounding box center [266, 188] width 14 height 13
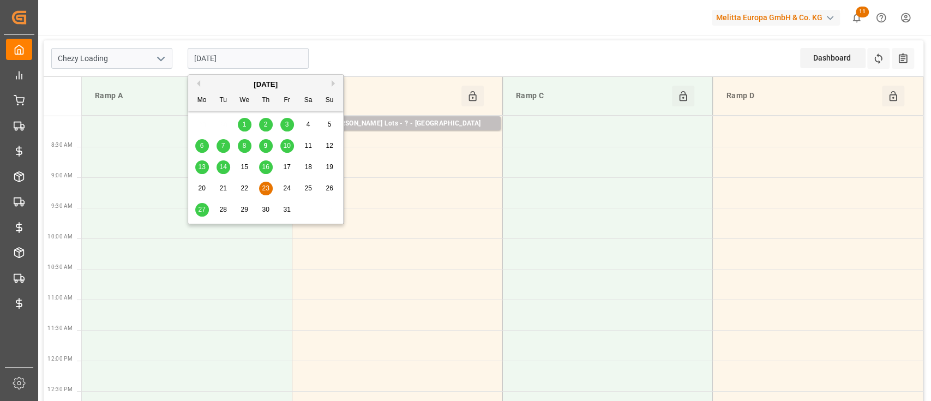
click at [249, 59] on input "[DATE]" at bounding box center [248, 58] width 121 height 21
click at [197, 85] on button "Previous Month" at bounding box center [197, 83] width 7 height 7
click at [223, 211] on span "30" at bounding box center [222, 210] width 7 height 8
type input "[DATE]"
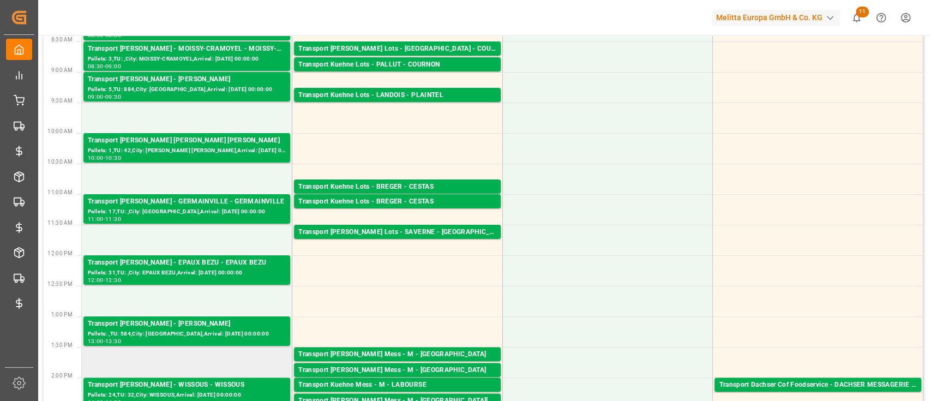
scroll to position [207, 0]
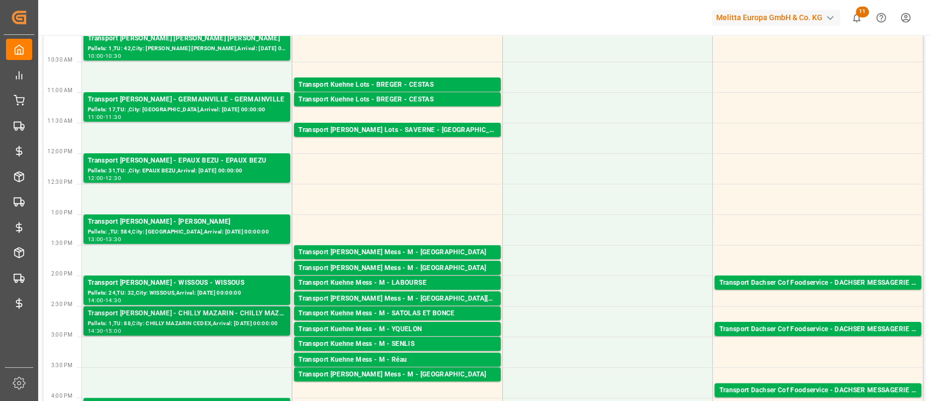
click at [138, 314] on div "Transport [PERSON_NAME] - CHILLY MAZARIN - CHILLY MAZARIN CEDEX" at bounding box center [187, 313] width 198 height 11
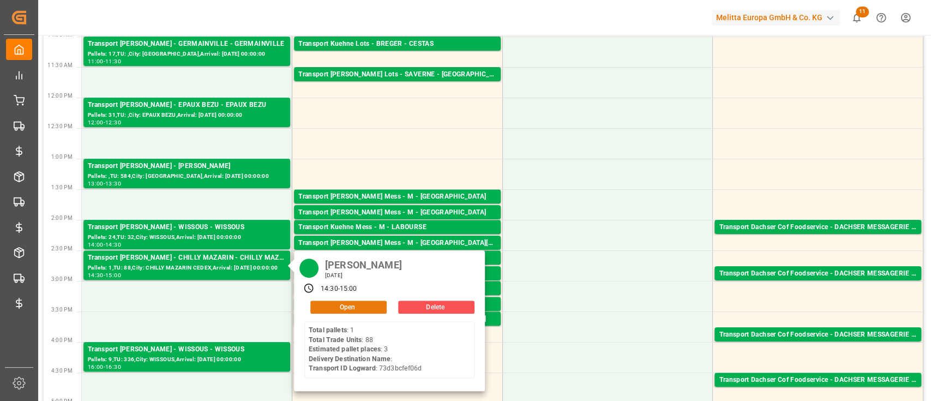
scroll to position [264, 0]
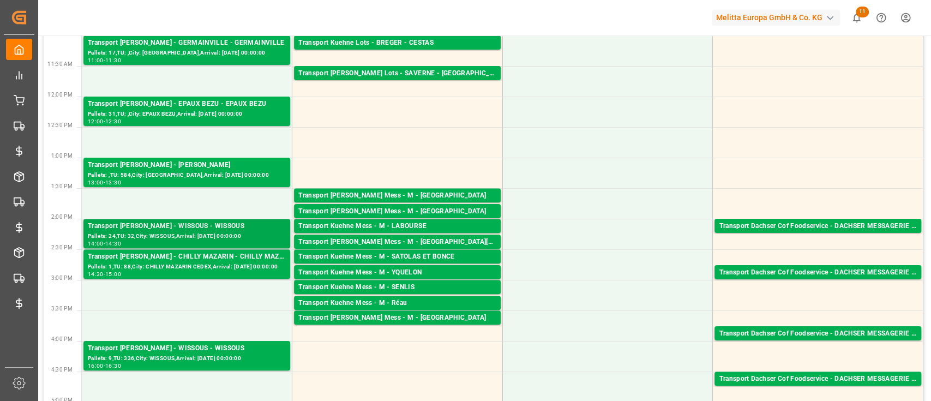
click at [175, 235] on div "Pallets: 24,TU: 32,City: WISSOUS,Arrival: [DATE] 00:00:00" at bounding box center [187, 236] width 198 height 9
click at [151, 350] on div "Transport [PERSON_NAME] - WISSOUS - WISSOUS" at bounding box center [187, 348] width 198 height 11
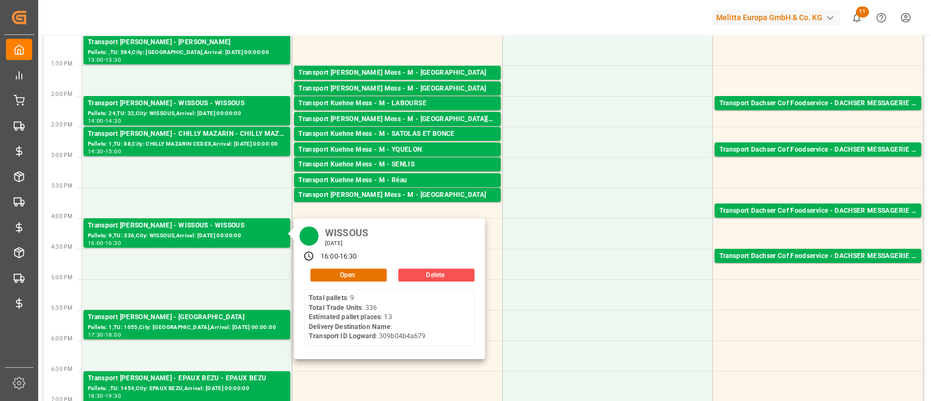
scroll to position [389, 0]
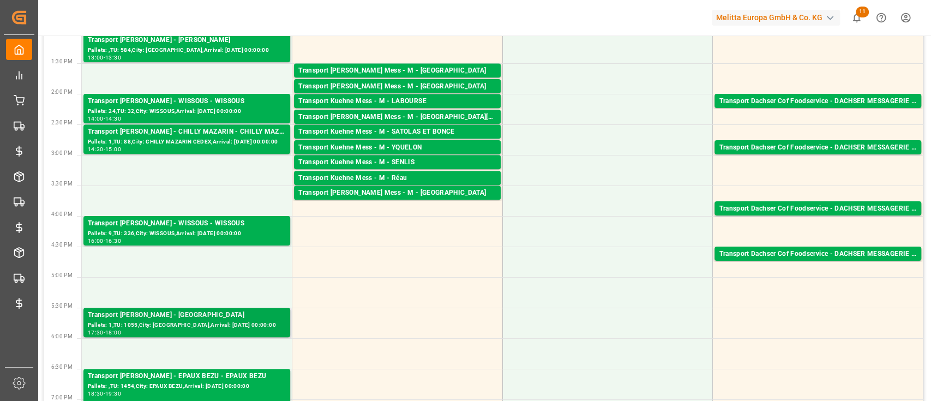
click at [248, 321] on div "Pallets: 1,TU: 1055,City: [GEOGRAPHIC_DATA],Arrival: [DATE] 00:00:00" at bounding box center [187, 325] width 198 height 9
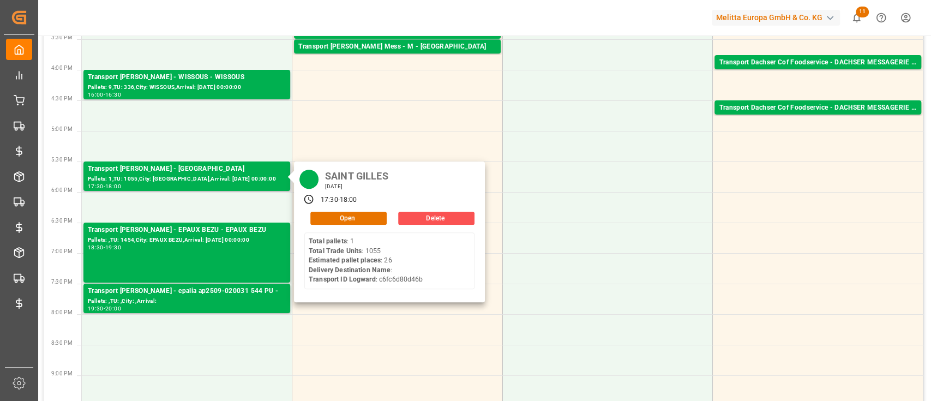
scroll to position [536, 0]
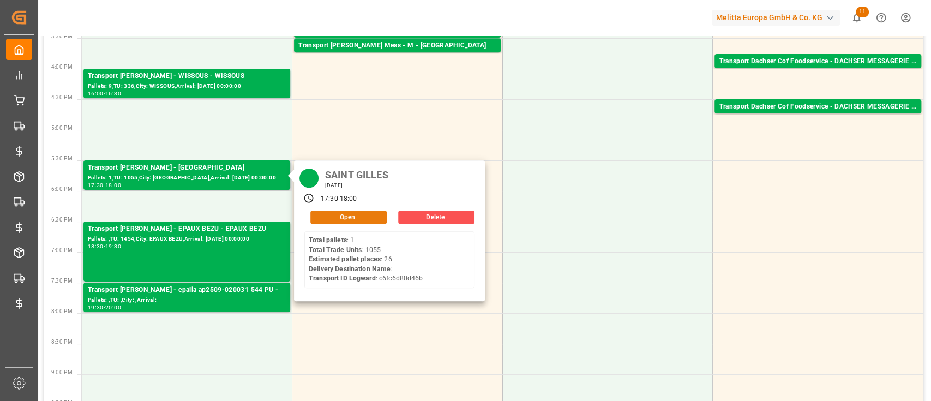
click at [367, 218] on button "Open" at bounding box center [348, 217] width 76 height 13
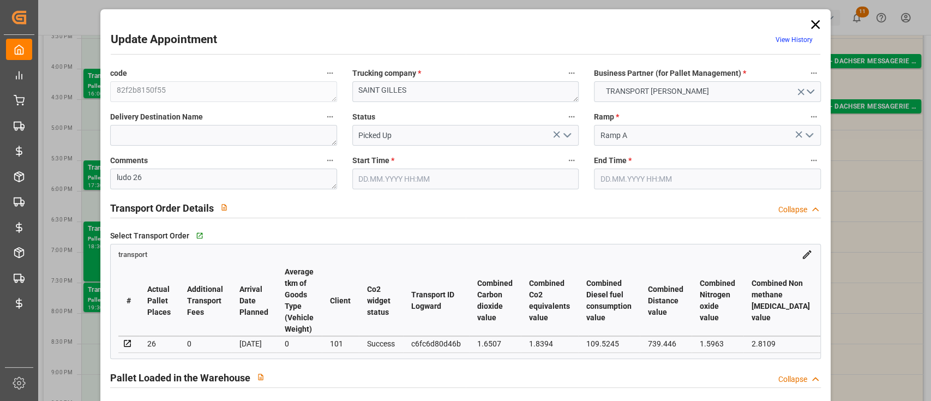
type input "[DATE] 17:30"
type input "[DATE] 18:00"
type input "[DATE] 13:55"
type input "[DATE] 12:20"
type input "[DATE]"
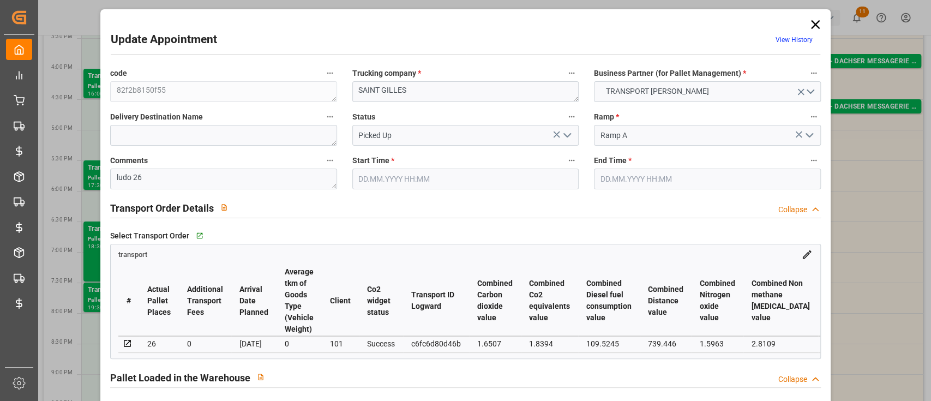
type input "[DATE]"
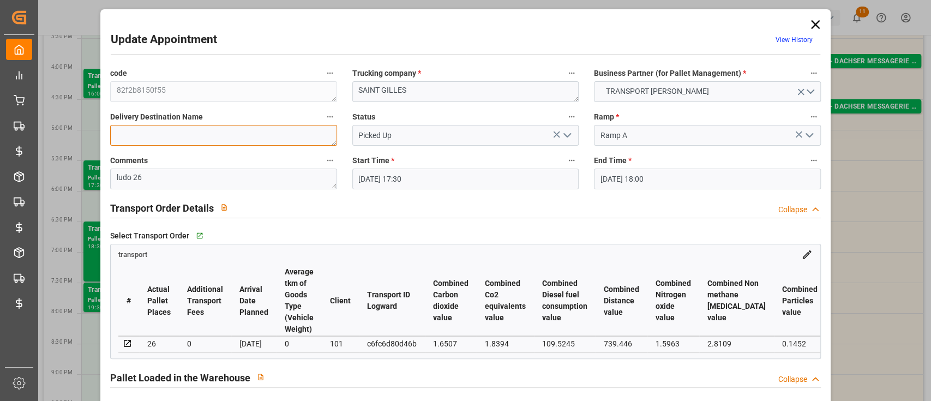
click at [247, 136] on textarea at bounding box center [223, 135] width 227 height 21
paste textarea "330ac52cd8fc"
type textarea "330ac52cd8fc"
click at [809, 26] on icon at bounding box center [815, 24] width 15 height 15
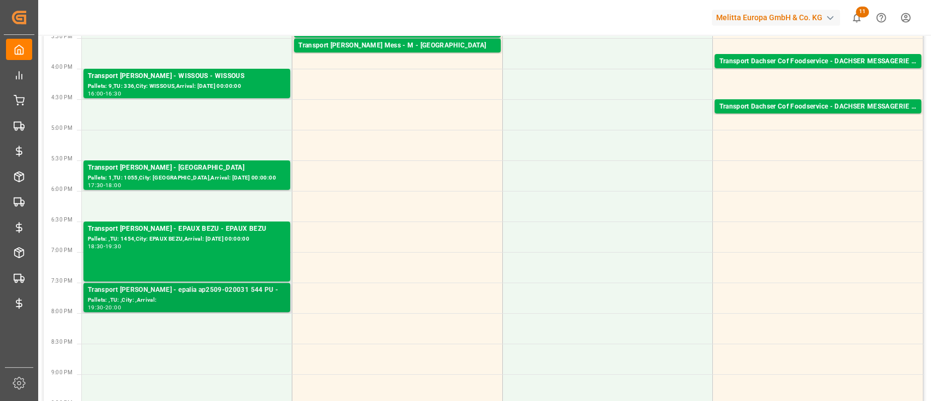
click at [224, 303] on div "Pallets: ,TU: ,City: ,Arrival:" at bounding box center [187, 300] width 198 height 9
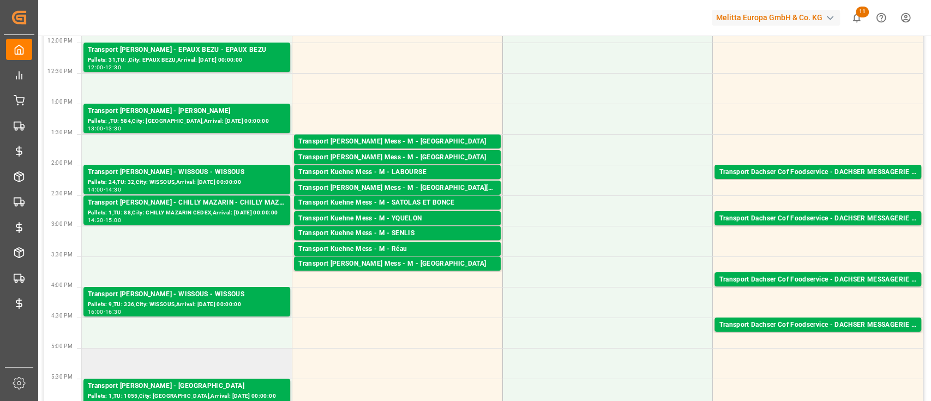
scroll to position [317, 0]
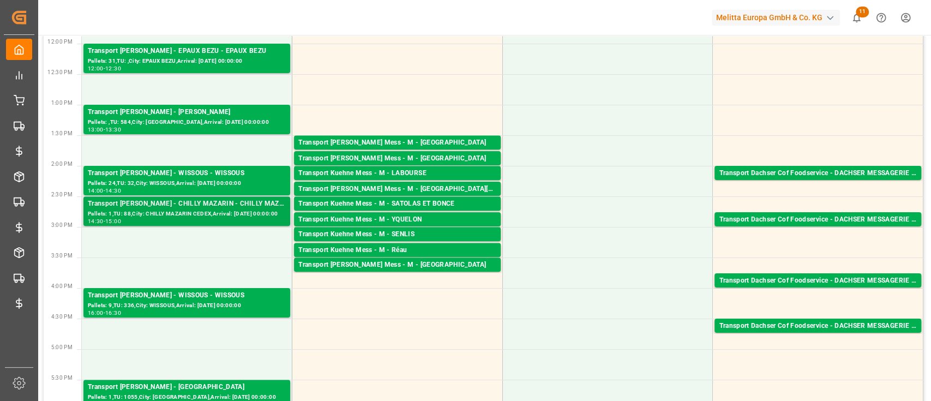
click at [229, 210] on div "Pallets: 1,TU: 88,City: CHILLY MAZARIN CEDEX,Arrival: [DATE] 00:00:00" at bounding box center [187, 214] width 198 height 9
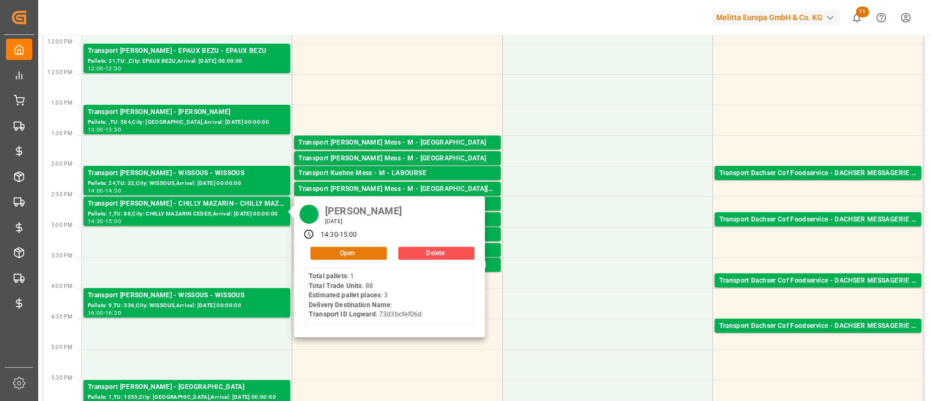
click at [352, 253] on button "Open" at bounding box center [348, 253] width 76 height 13
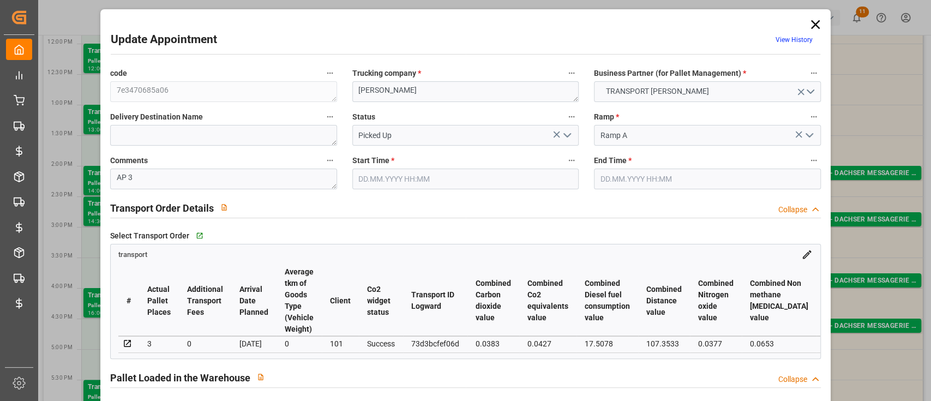
type input "[DATE] 14:30"
type input "[DATE] 15:00"
type input "[DATE] 12:52"
type input "[DATE] 11:44"
type input "[DATE]"
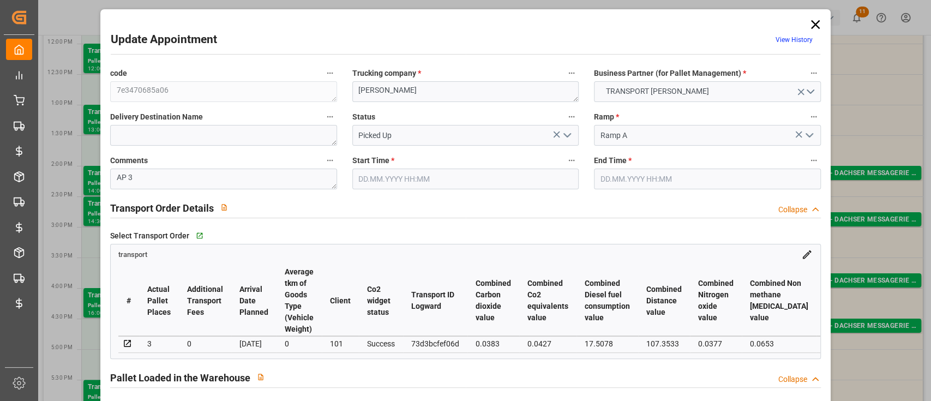
type input "[DATE]"
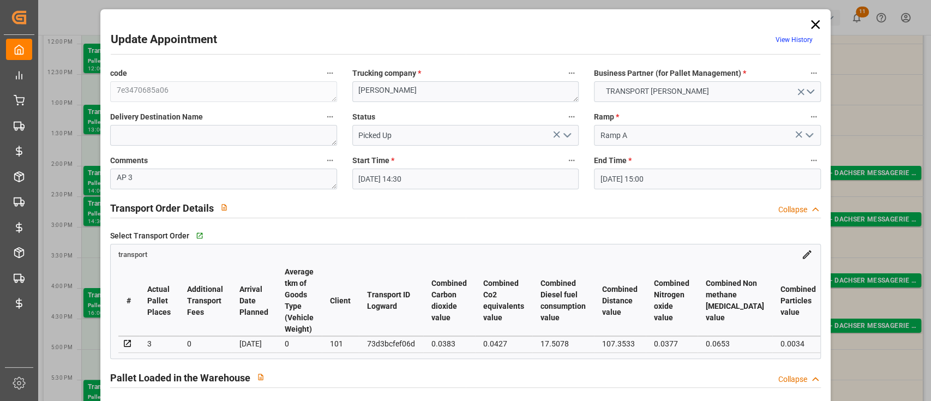
click at [814, 26] on icon at bounding box center [815, 24] width 9 height 9
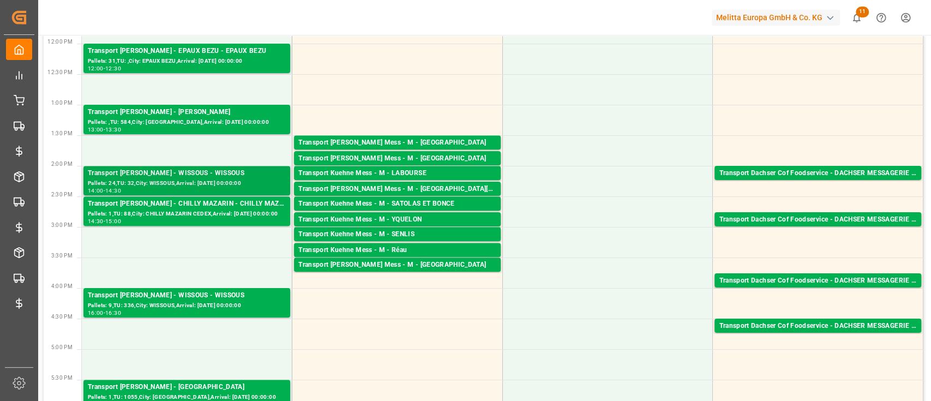
click at [280, 177] on div "Transport [PERSON_NAME] - WISSOUS - WISSOUS" at bounding box center [187, 173] width 198 height 11
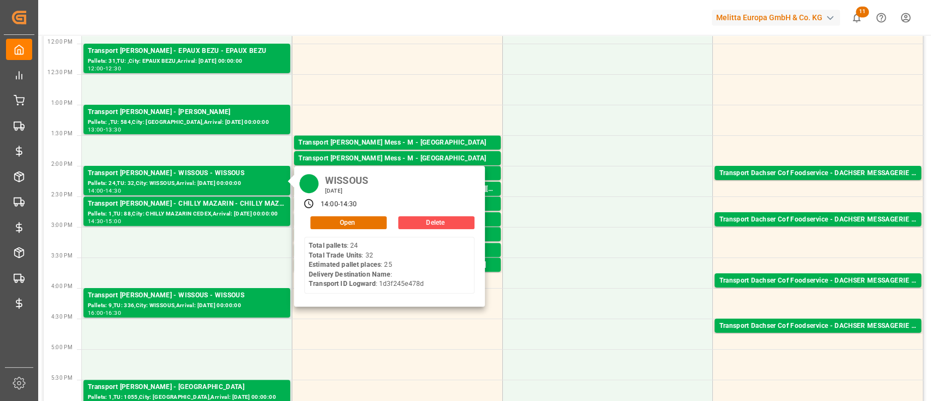
click at [337, 229] on div "WISSOUS [DATE] 14:00 - 14:30 Open Delete Total pallets : 24 Total Trade Units :…" at bounding box center [389, 236] width 191 height 141
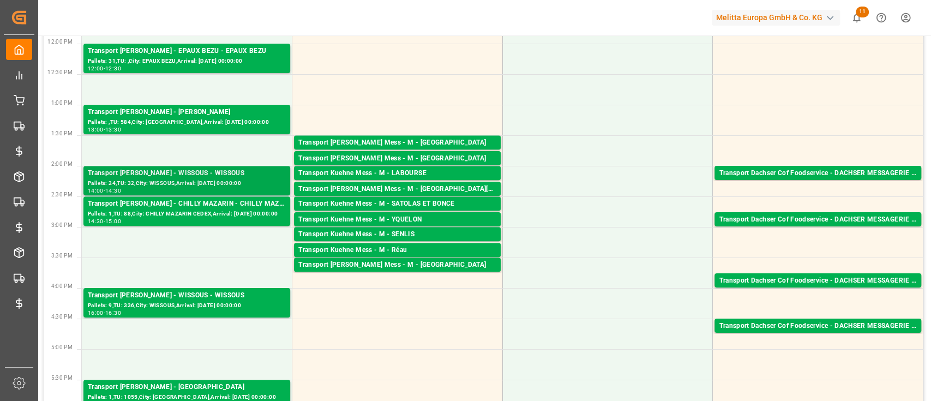
click at [218, 179] on div "Pallets: 24,TU: 32,City: WISSOUS,Arrival: [DATE] 00:00:00" at bounding box center [187, 183] width 198 height 9
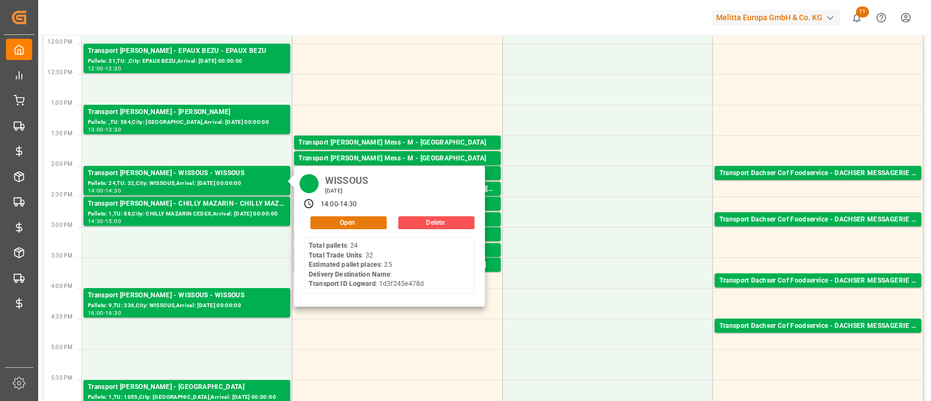
click at [350, 225] on button "Open" at bounding box center [348, 222] width 76 height 13
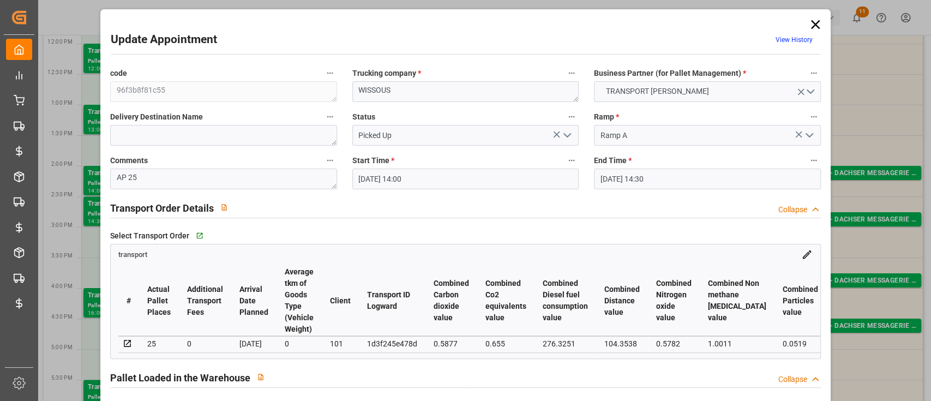
type input "[DATE] 14:00"
type input "[DATE] 14:30"
type input "[DATE] 12:50"
type input "[DATE] 11:44"
type input "[DATE]"
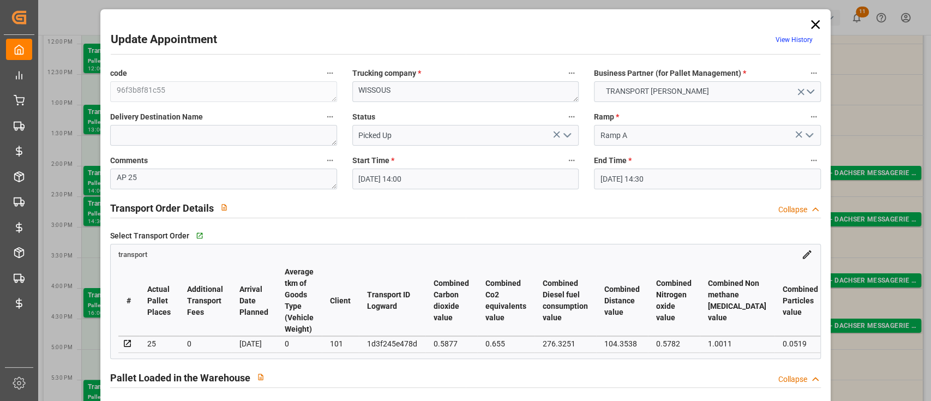
type input "[DATE]"
click at [814, 23] on icon at bounding box center [815, 24] width 15 height 15
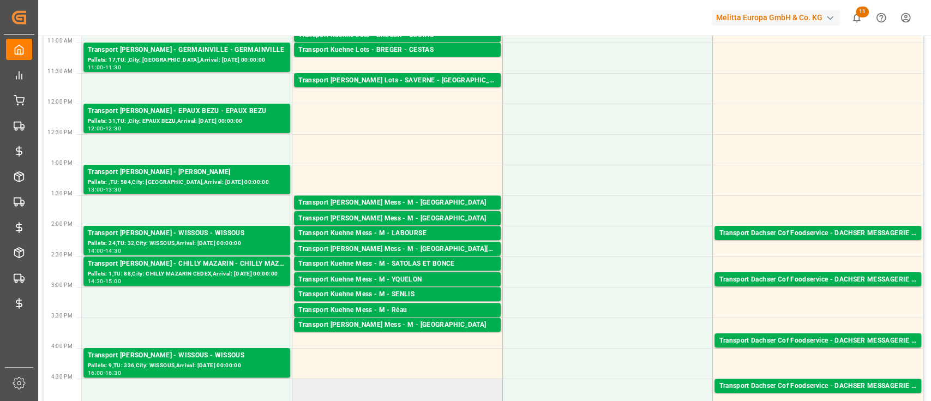
scroll to position [256, 0]
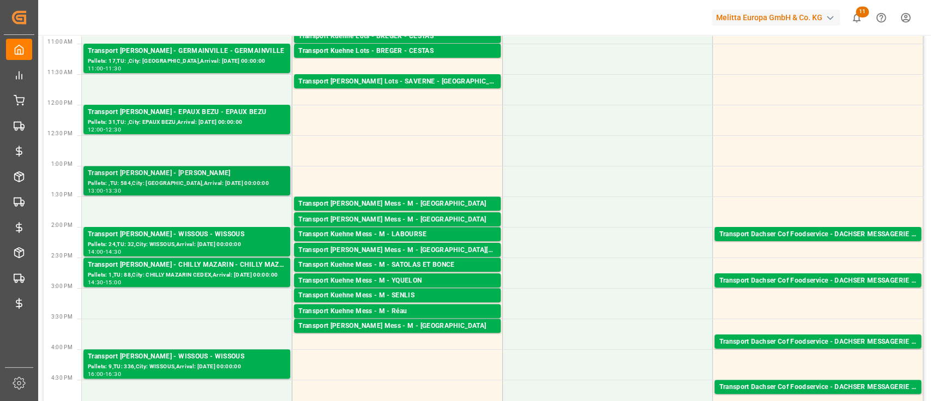
click at [183, 180] on div "Pallets: ,TU: 584,City: [GEOGRAPHIC_DATA],Arrival: [DATE] 00:00:00" at bounding box center [187, 183] width 198 height 9
click at [217, 119] on div "Pallets: 31,TU: ,City: EPAUX BEZU,Arrival: [DATE] 00:00:00" at bounding box center [187, 122] width 198 height 9
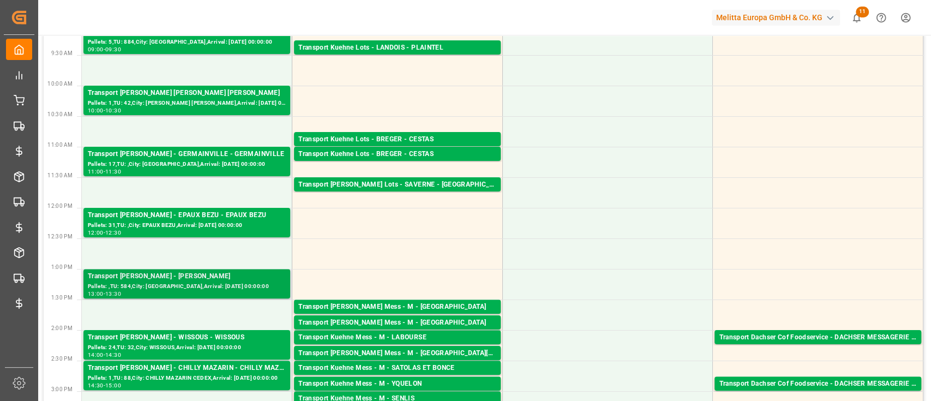
scroll to position [152, 0]
